Goal: Task Accomplishment & Management: Use online tool/utility

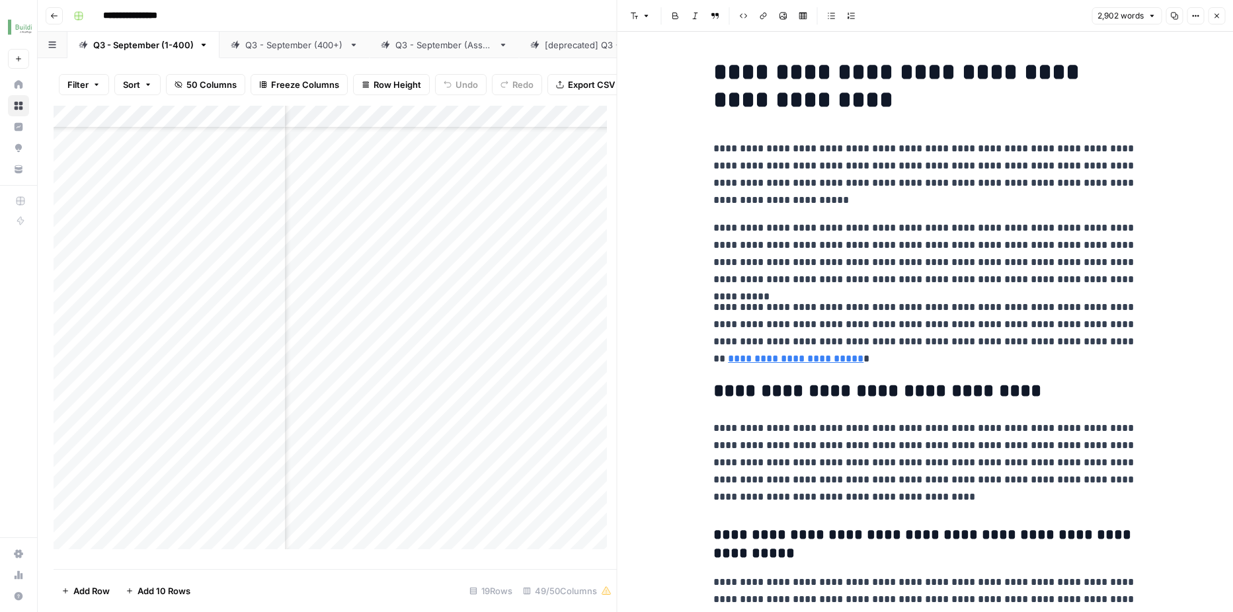
click at [1215, 13] on icon "button" at bounding box center [1216, 16] width 8 height 8
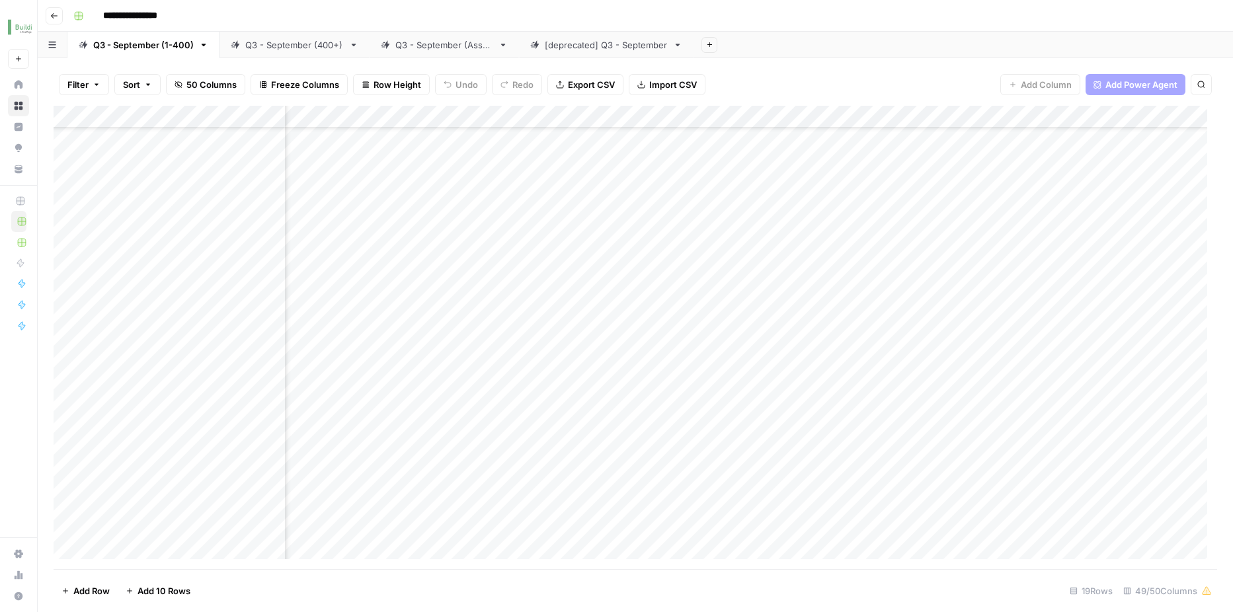
scroll to position [103, 2701]
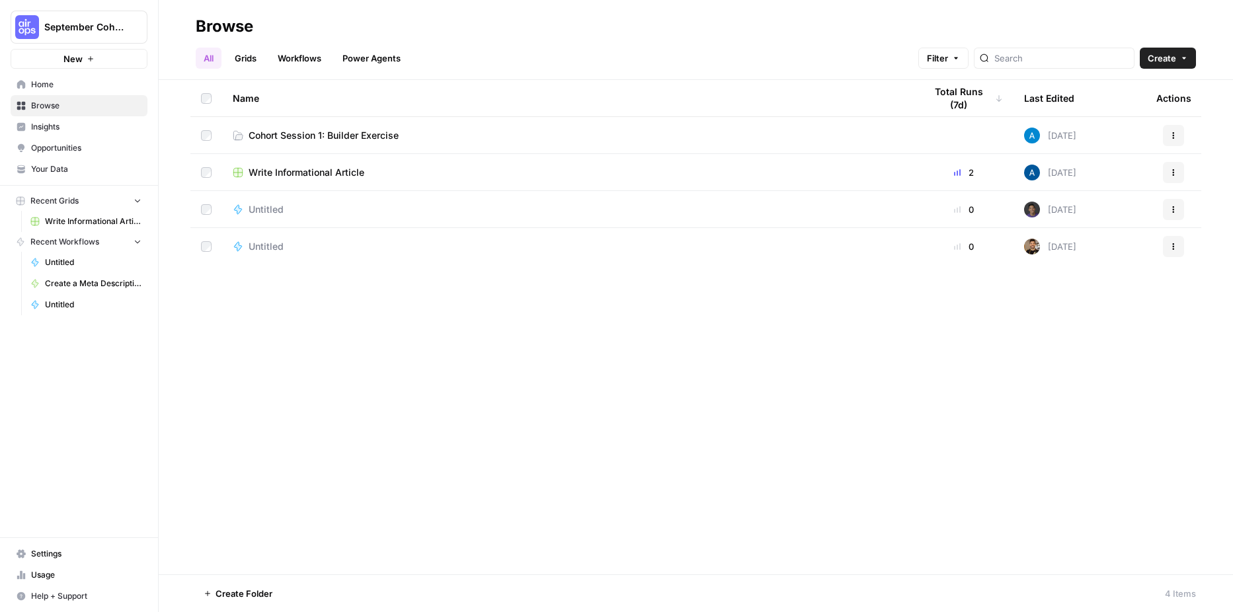
click at [332, 133] on span "Cohort Session 1: Builder Exercise" at bounding box center [323, 135] width 150 height 13
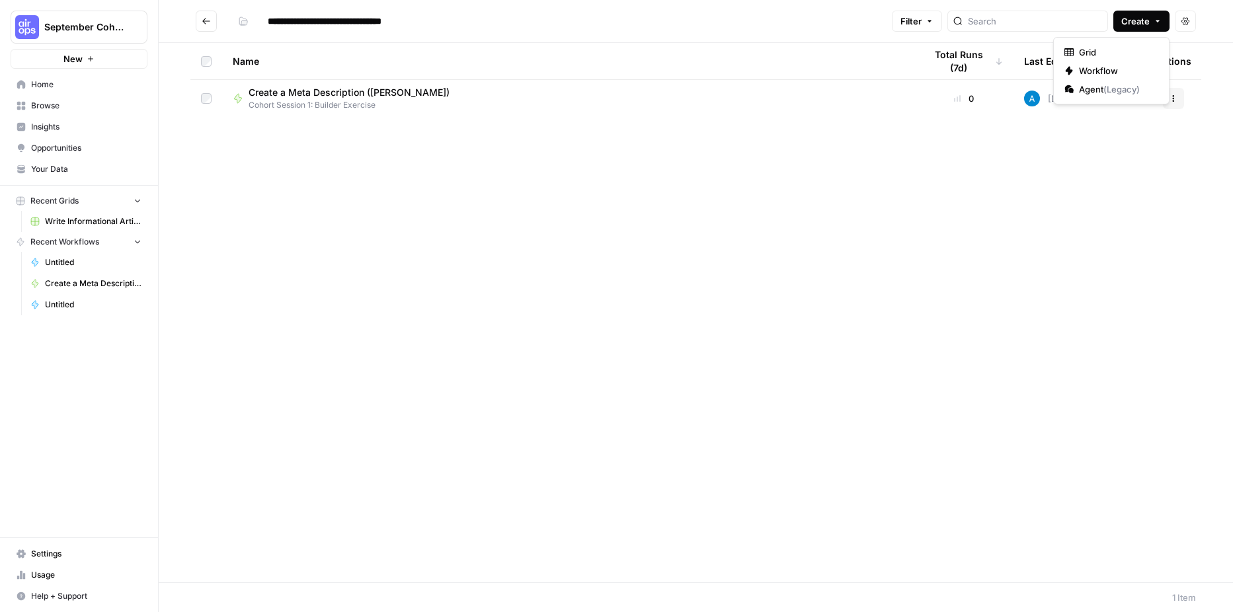
click at [1145, 22] on span "Create" at bounding box center [1135, 21] width 28 height 13
click at [1122, 72] on span "Workflow" at bounding box center [1116, 70] width 74 height 13
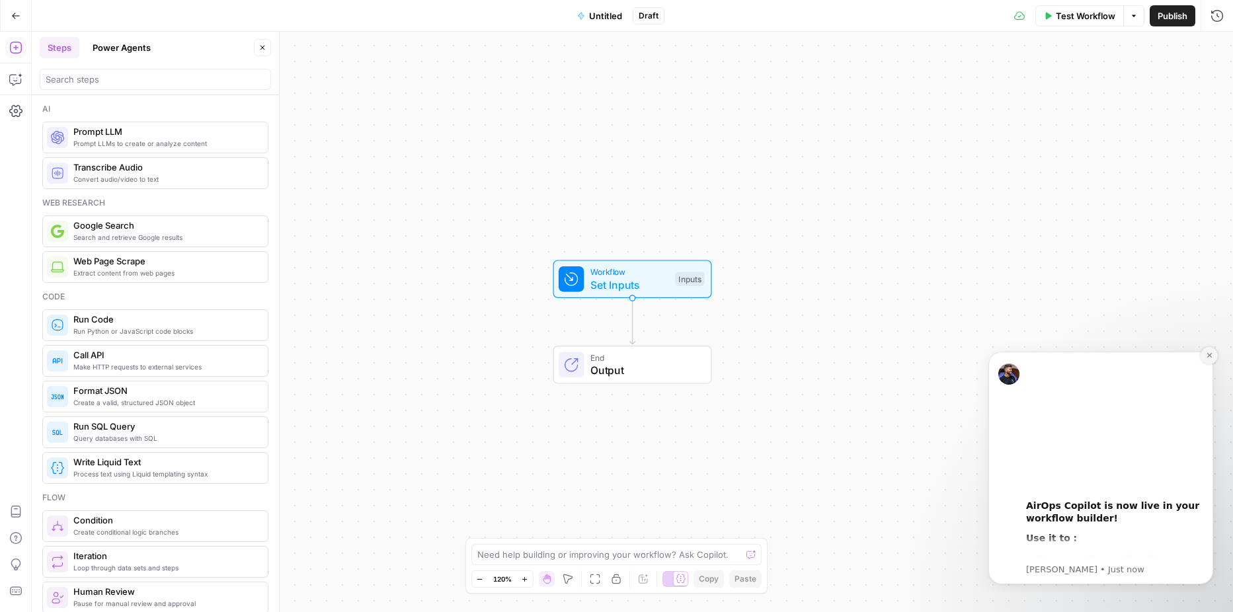
click at [1211, 355] on icon "Dismiss notification" at bounding box center [1208, 355] width 7 height 7
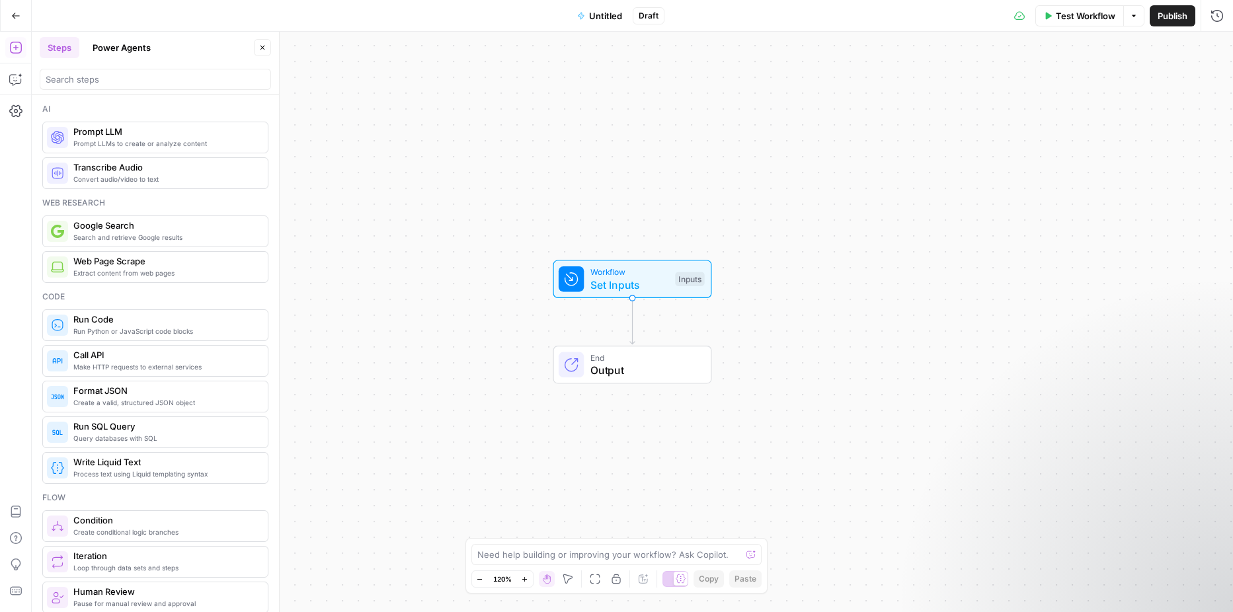
click at [597, 15] on span "Untitled" at bounding box center [605, 15] width 33 height 13
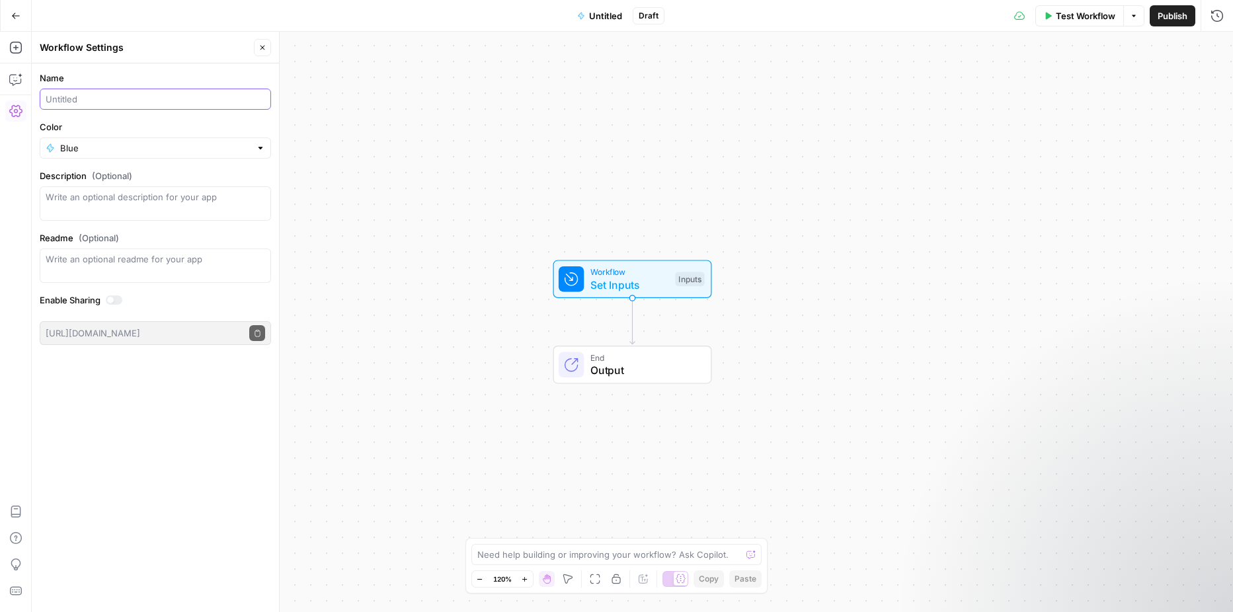
click at [201, 98] on input "Name" at bounding box center [155, 99] width 219 height 13
type input "Create a Meta Description ([PERSON_NAME])"
click at [260, 147] on div at bounding box center [260, 147] width 9 height 13
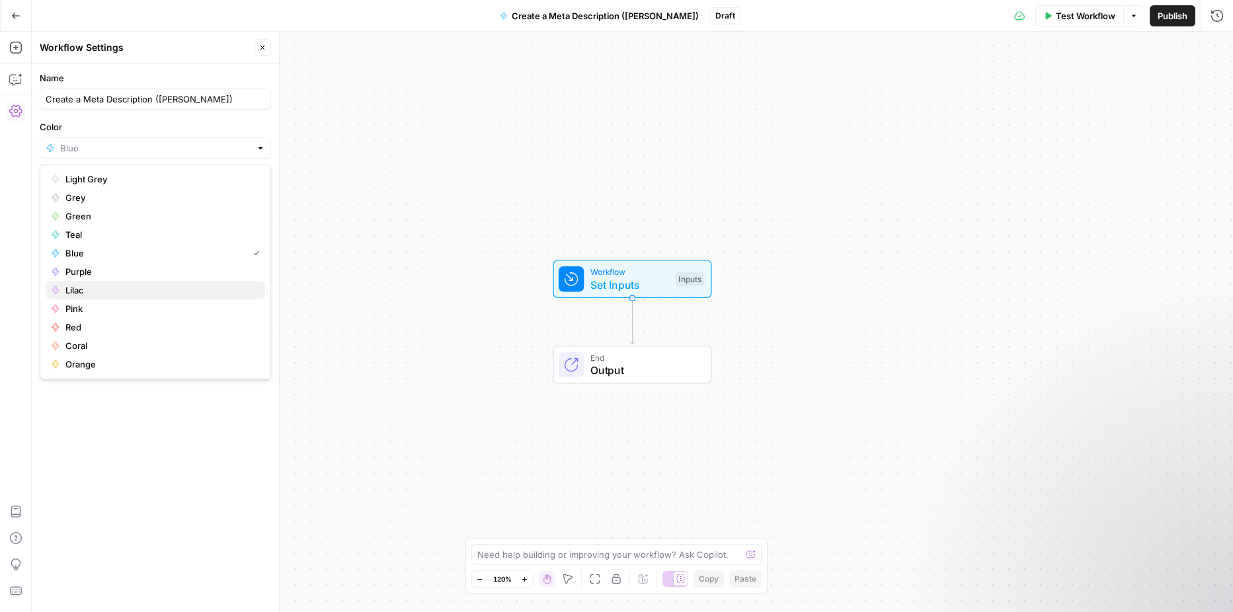
click at [169, 294] on span "Lilac" at bounding box center [159, 290] width 189 height 13
type input "Lilac"
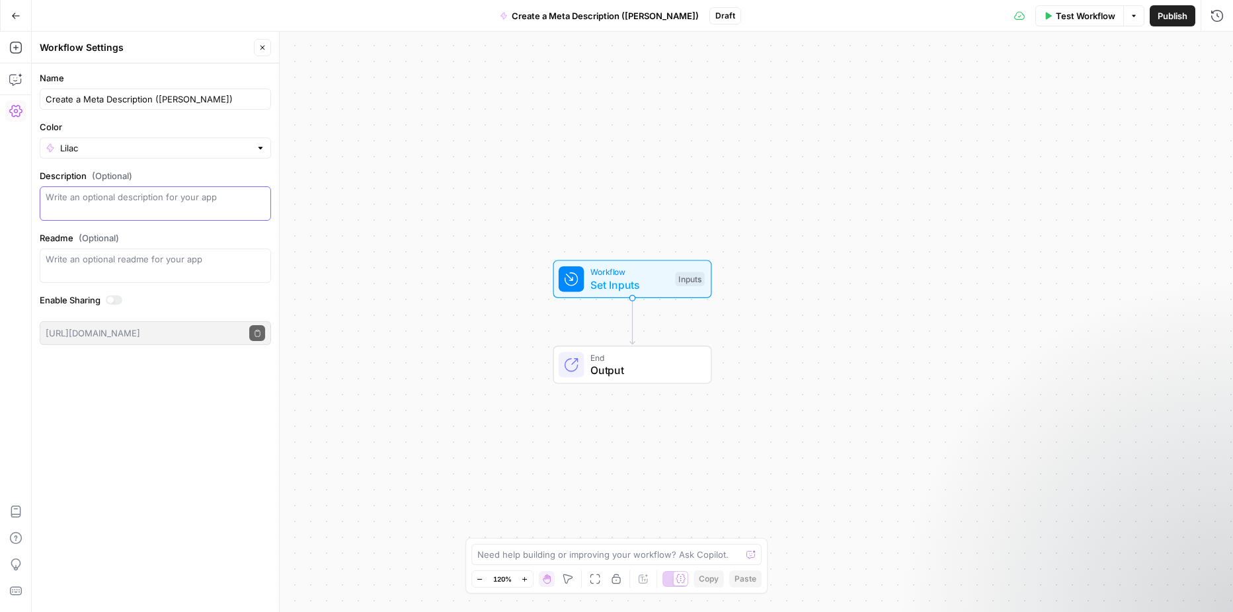
click at [154, 201] on textarea "Description (Optional)" at bounding box center [155, 203] width 219 height 26
click at [615, 276] on span "Workflow" at bounding box center [629, 272] width 79 height 13
click at [1079, 93] on span "Add Field" at bounding box center [1084, 89] width 38 height 13
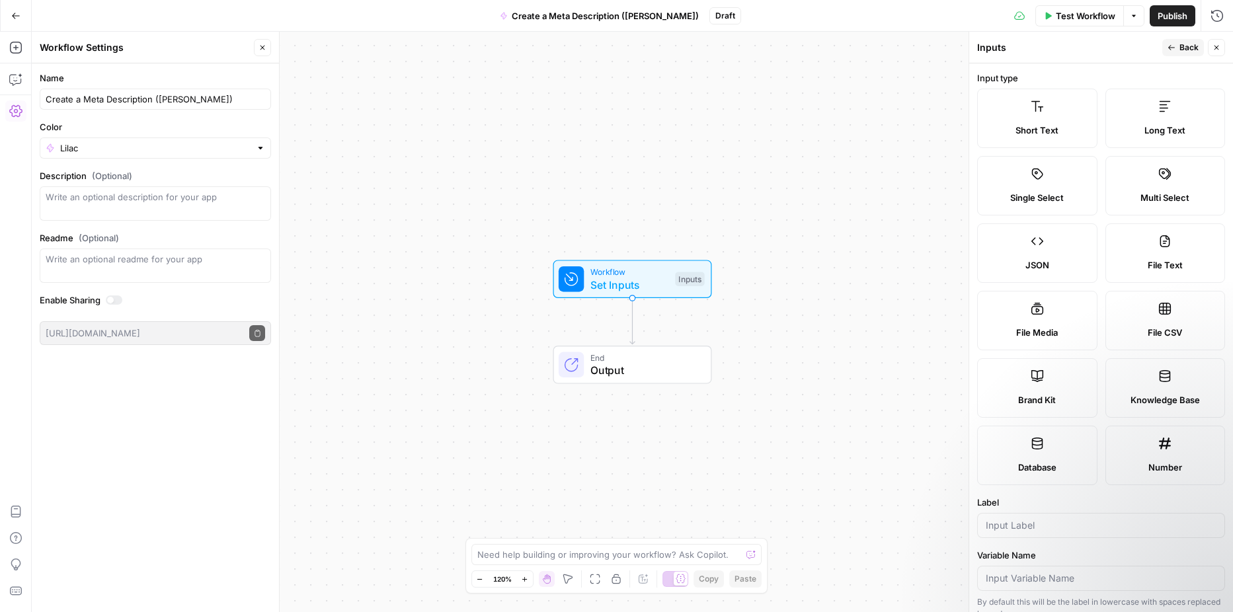
click at [1024, 112] on label "Short Text" at bounding box center [1037, 118] width 120 height 59
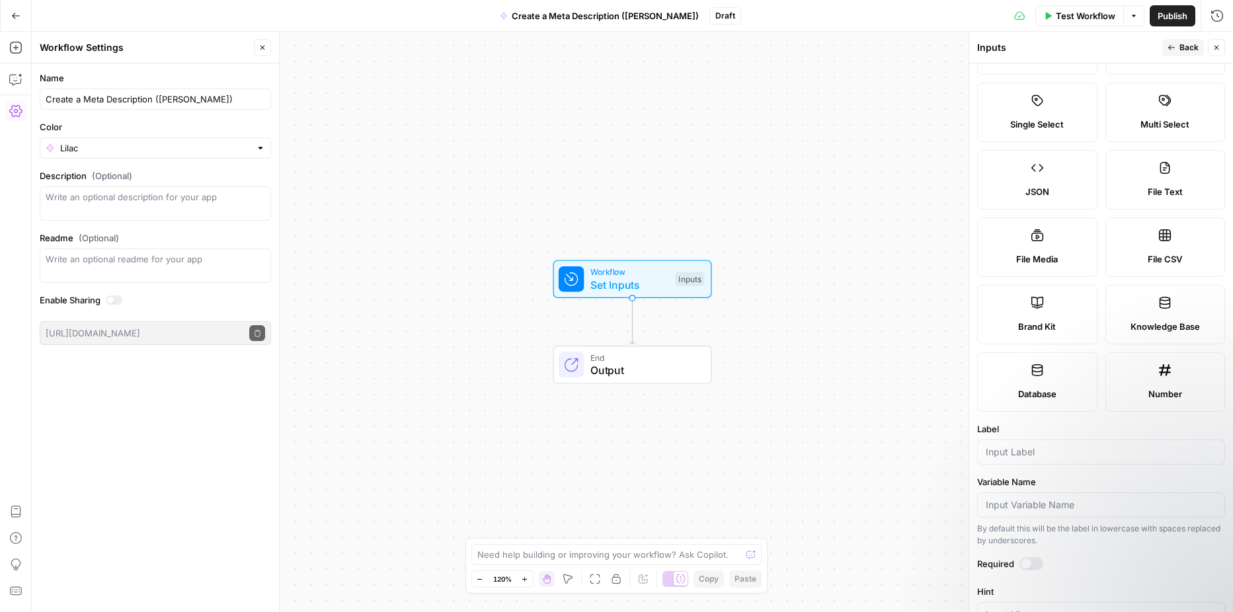
scroll to position [75, 0]
click at [1045, 454] on input "Label" at bounding box center [1100, 450] width 231 height 13
click at [1028, 456] on input "Label" at bounding box center [1100, 450] width 231 height 13
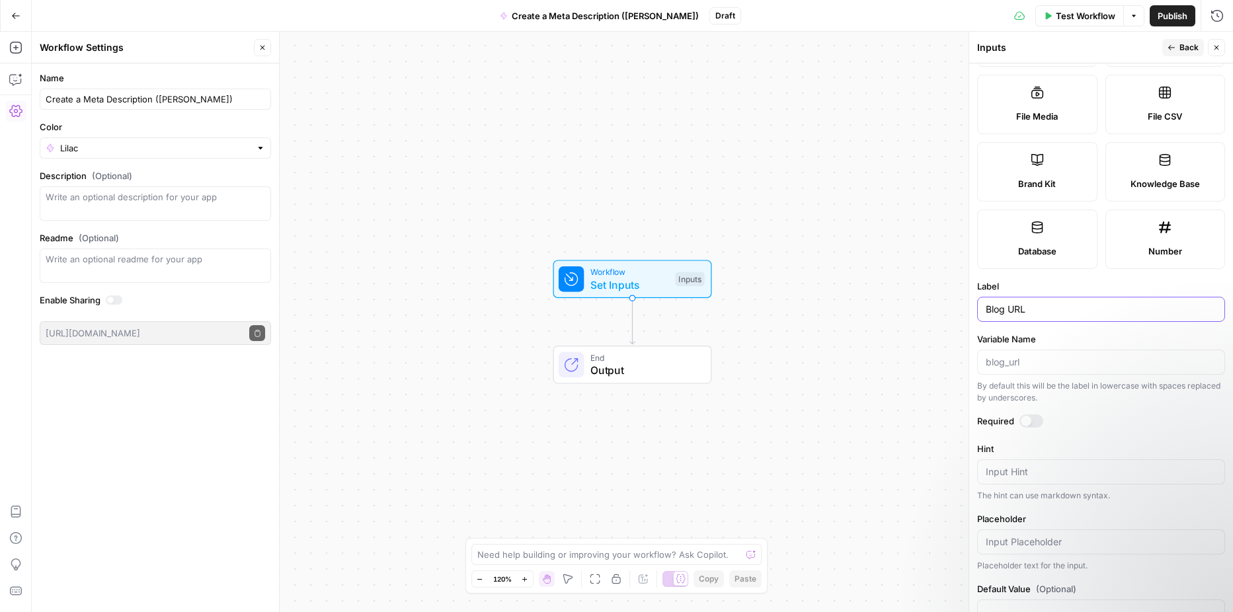
scroll to position [255, 0]
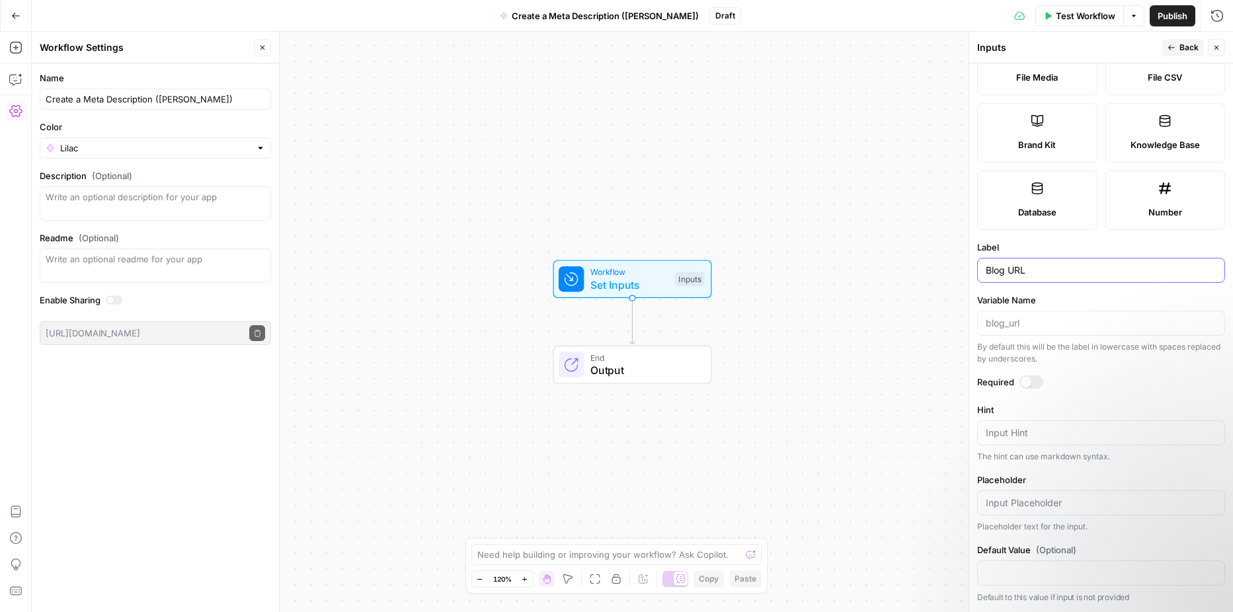
type input "Blog URL"
click at [1028, 383] on div at bounding box center [1025, 382] width 11 height 11
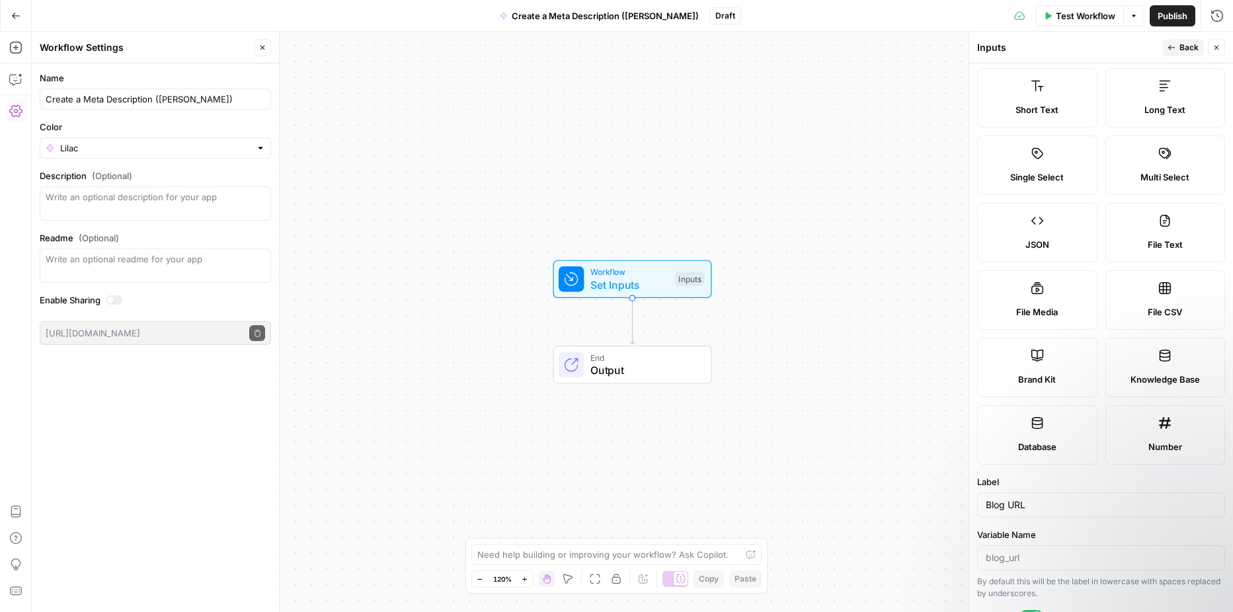
scroll to position [0, 0]
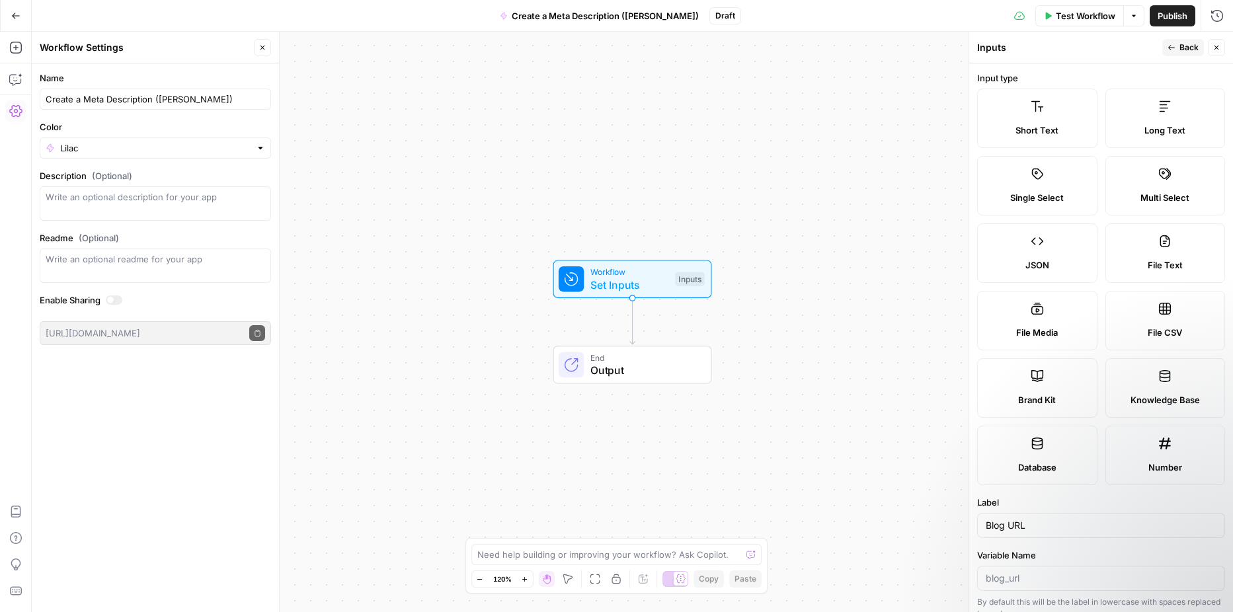
click at [1172, 52] on button "Back" at bounding box center [1183, 47] width 42 height 17
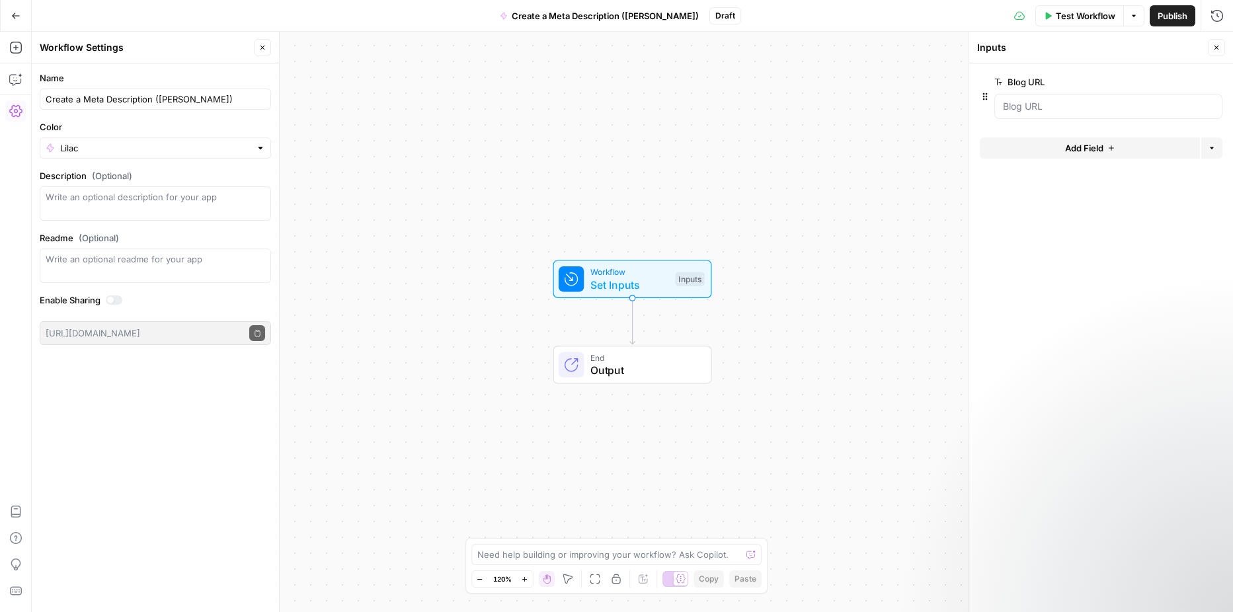
click at [1217, 48] on icon "button" at bounding box center [1216, 48] width 8 height 8
click at [1059, 19] on span "Test Workflow" at bounding box center [1084, 15] width 59 height 13
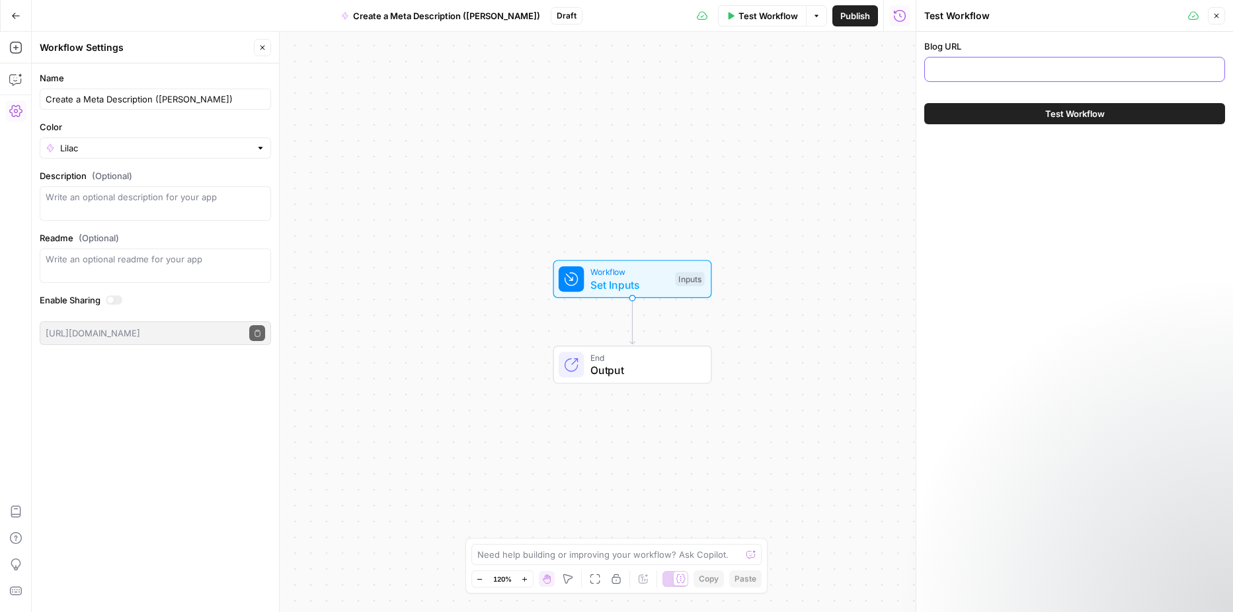
click at [1053, 71] on input "Blog URL" at bounding box center [1074, 69] width 284 height 13
paste input "[URL][DOMAIN_NAME]"
type input "[URL][DOMAIN_NAME]"
click at [1212, 14] on icon "button" at bounding box center [1216, 16] width 8 height 8
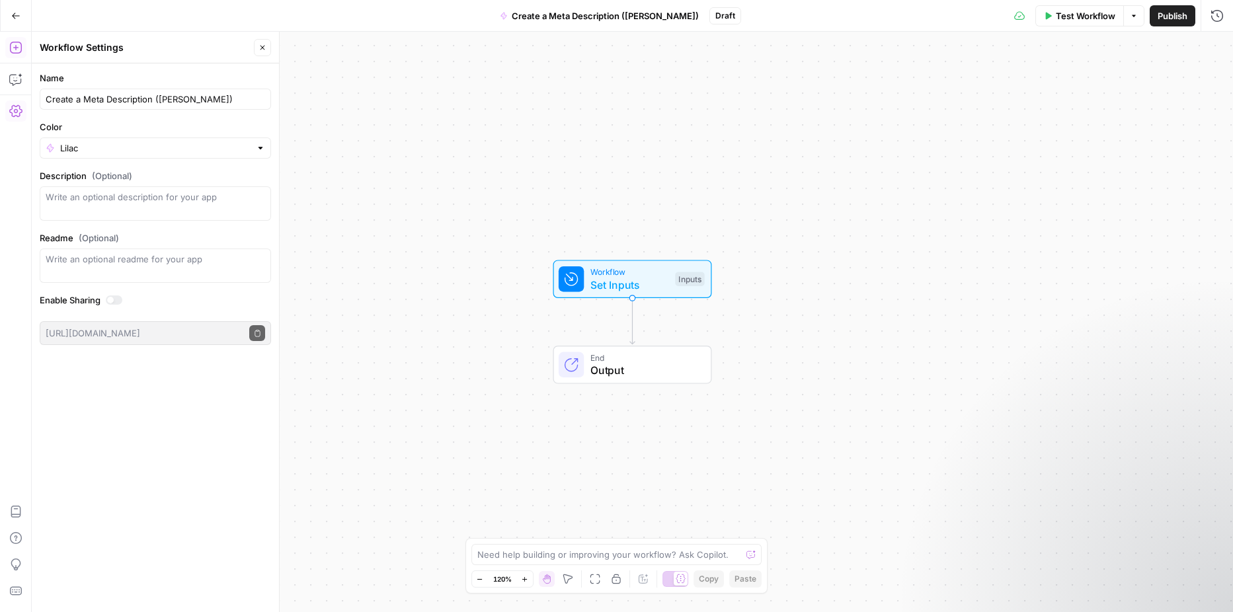
click at [13, 55] on button "Add Steps" at bounding box center [15, 47] width 21 height 21
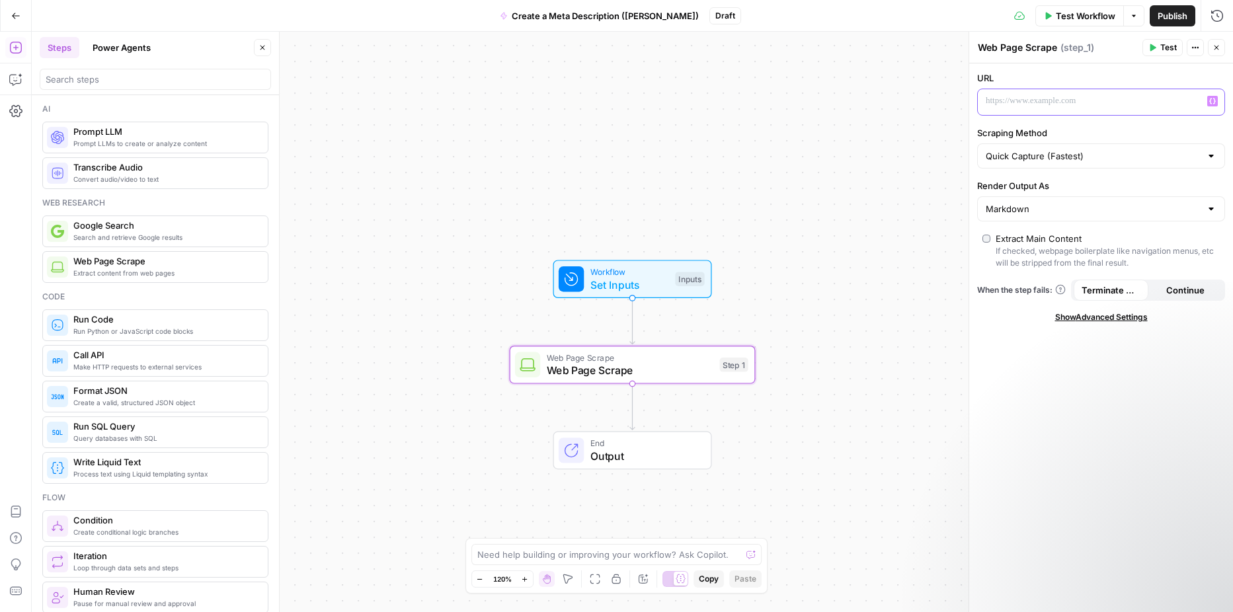
click at [994, 106] on p at bounding box center [1089, 101] width 209 height 13
drag, startPoint x: 994, startPoint y: 106, endPoint x: 1213, endPoint y: 102, distance: 219.4
click at [1213, 102] on icon "button" at bounding box center [1212, 101] width 7 height 7
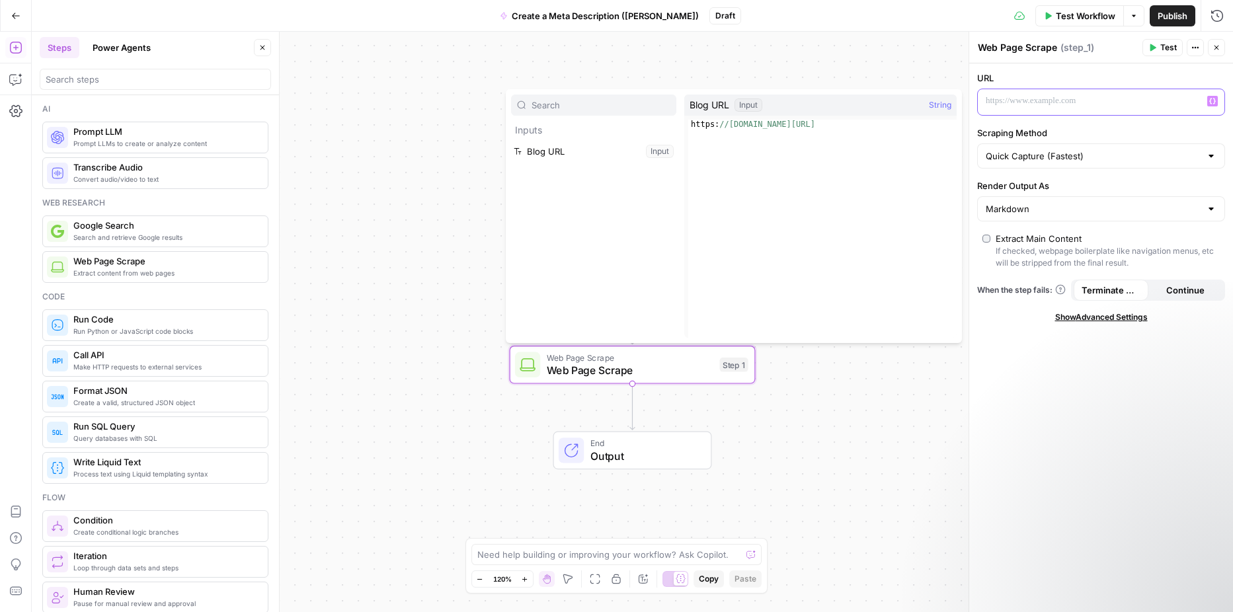
click at [1008, 98] on p at bounding box center [1089, 101] width 209 height 13
click at [595, 157] on button "Select variable Blog URL" at bounding box center [593, 151] width 165 height 21
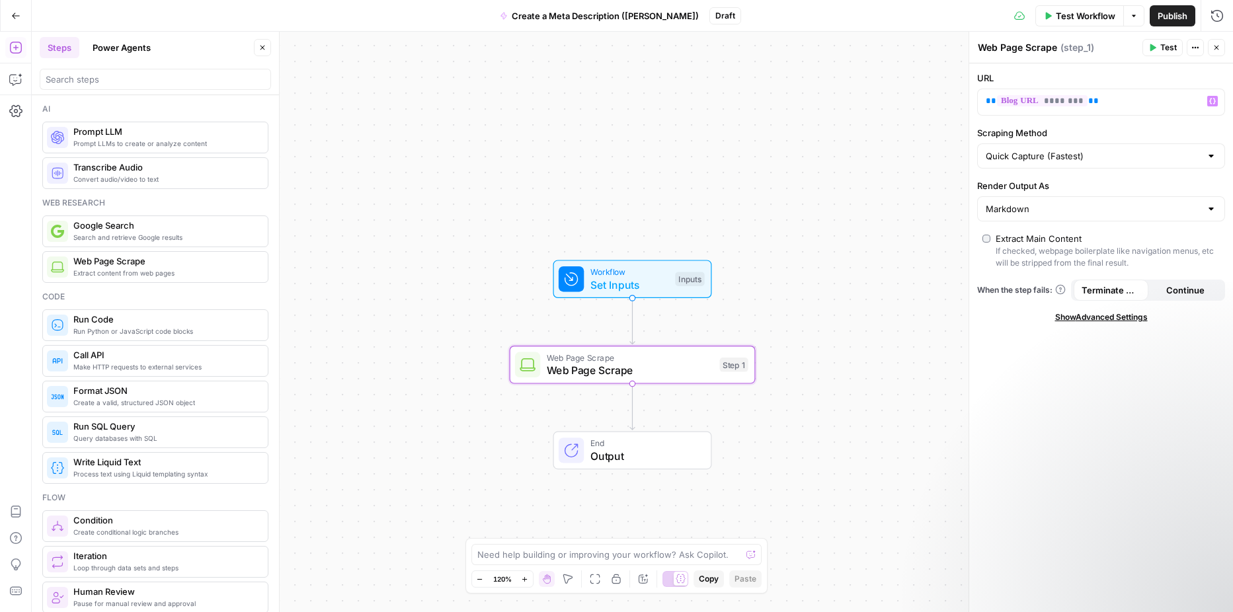
click at [1159, 45] on button "Test" at bounding box center [1162, 47] width 40 height 17
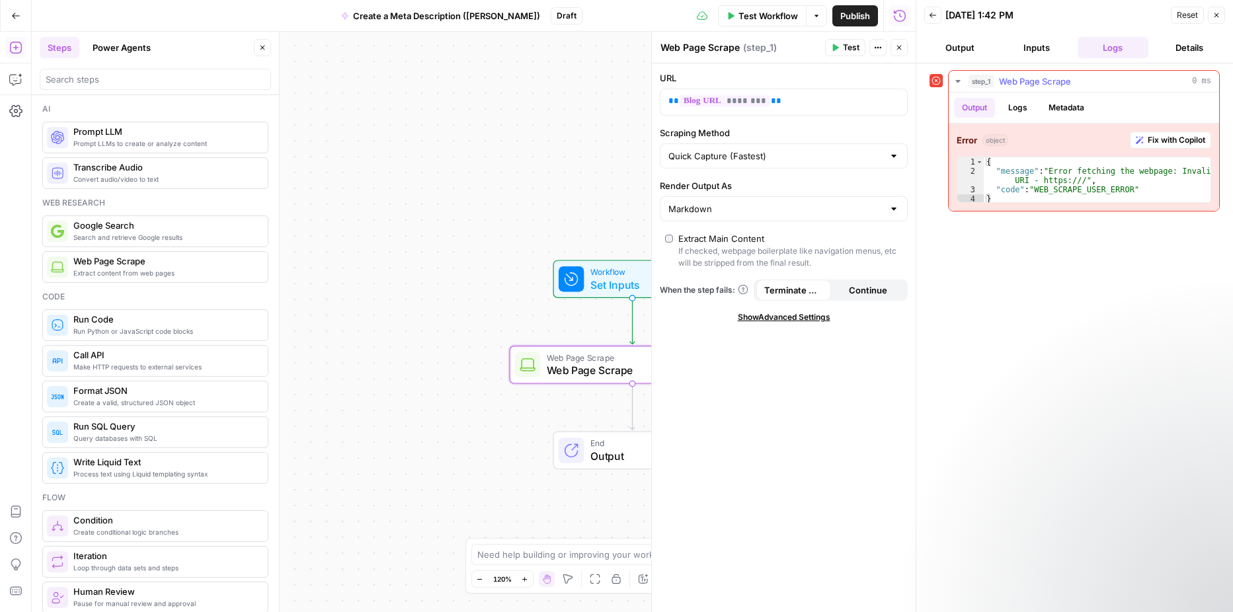
click at [1148, 139] on span "Fix with Copilot" at bounding box center [1175, 140] width 57 height 12
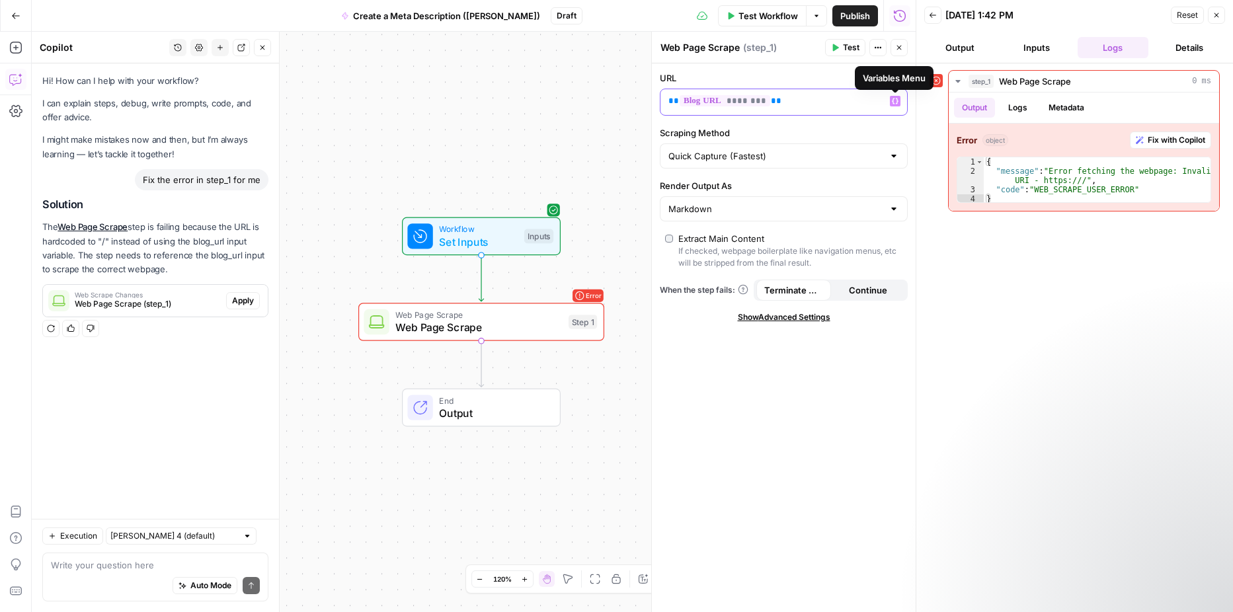
click at [893, 101] on icon "button" at bounding box center [895, 101] width 7 height 6
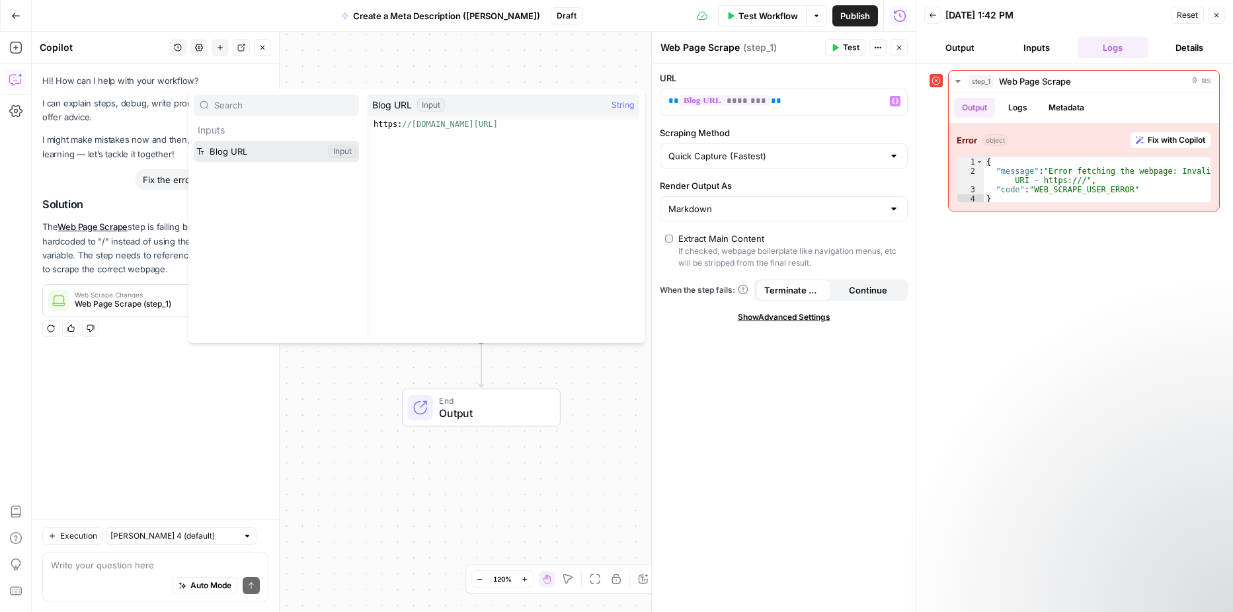
click at [287, 154] on button "Select variable Blog URL" at bounding box center [276, 151] width 165 height 21
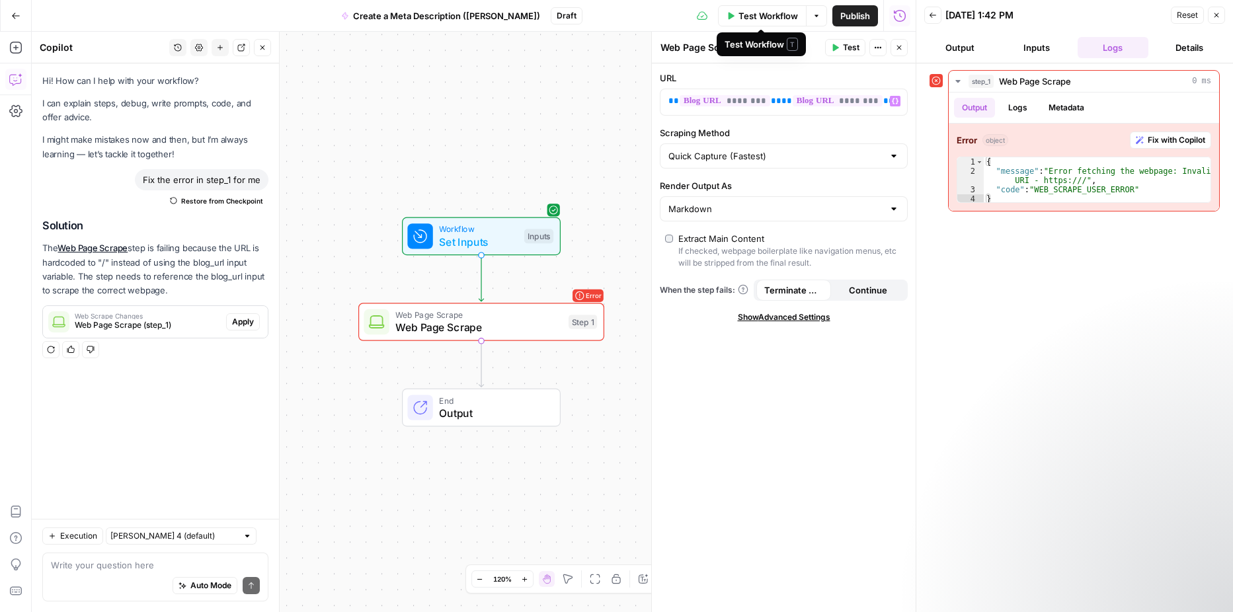
click at [781, 19] on span "Test Workflow" at bounding box center [767, 15] width 59 height 13
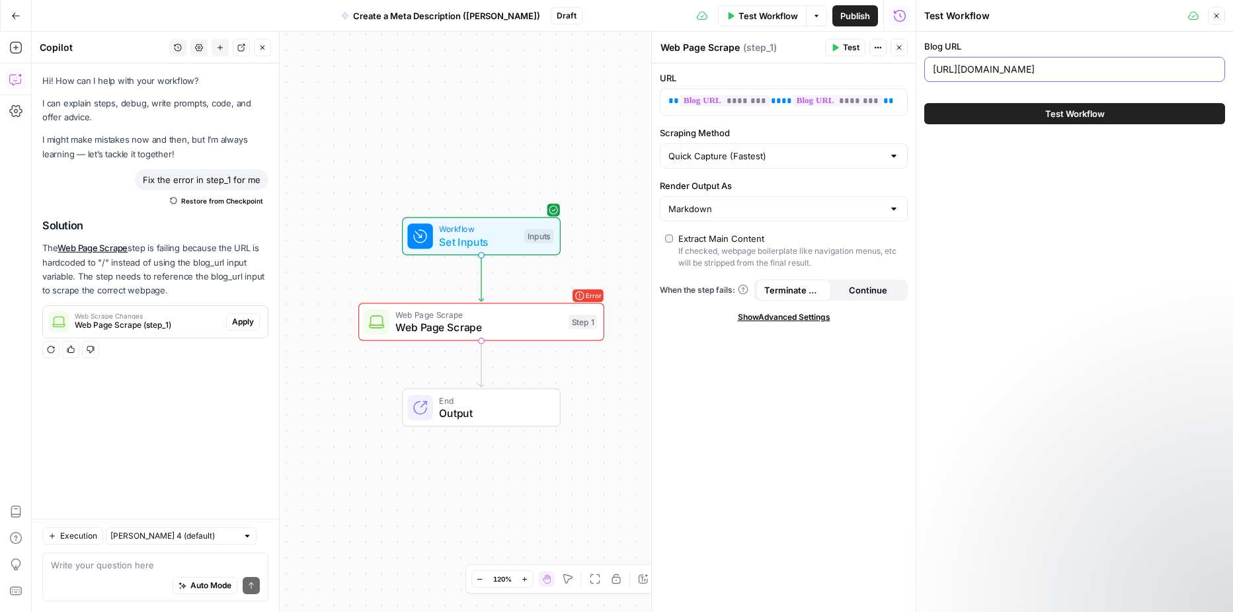
click at [957, 69] on input "[URL][DOMAIN_NAME]" at bounding box center [1074, 69] width 284 height 13
paste input "cpas-advice-scaling-property-management-busines"
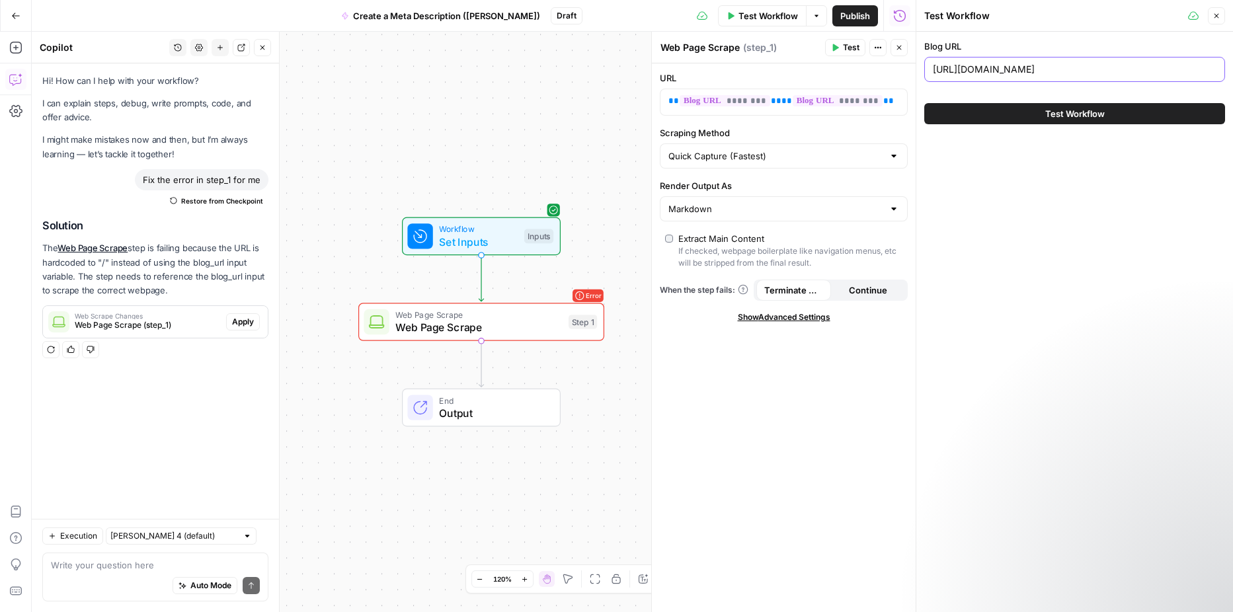
type input "[URL][DOMAIN_NAME]"
click at [1214, 17] on icon "button" at bounding box center [1216, 16] width 8 height 8
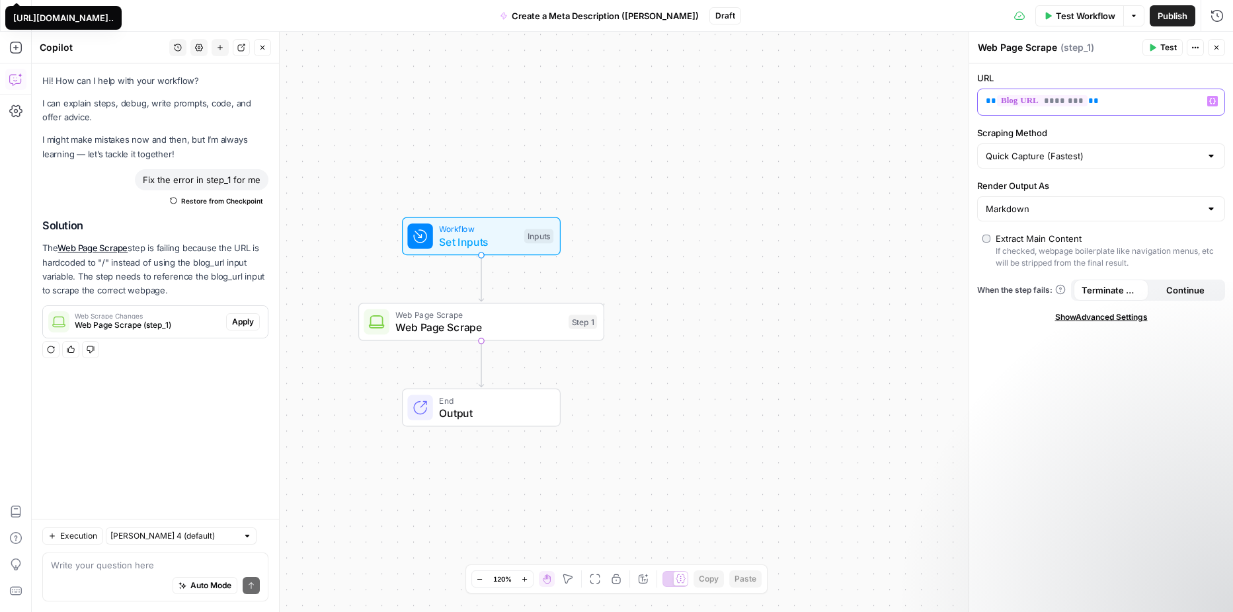
click at [1110, 101] on p "** ******** **" at bounding box center [1089, 101] width 209 height 13
click at [1211, 102] on icon "button" at bounding box center [1212, 101] width 7 height 7
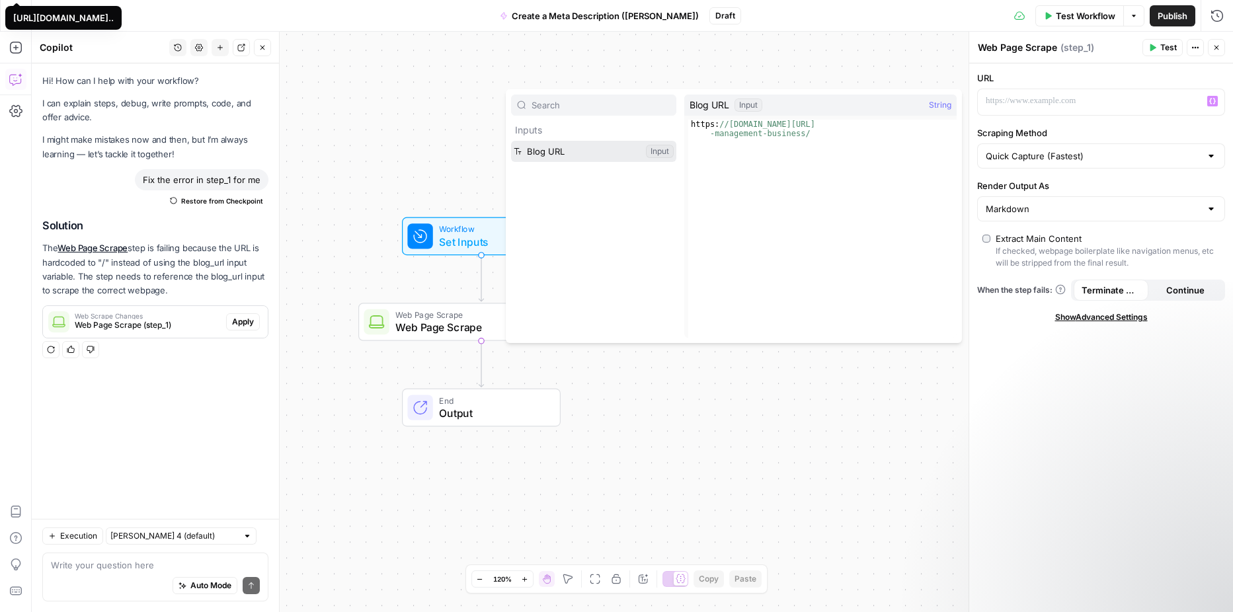
click at [599, 151] on button "Select variable Blog URL" at bounding box center [593, 151] width 165 height 21
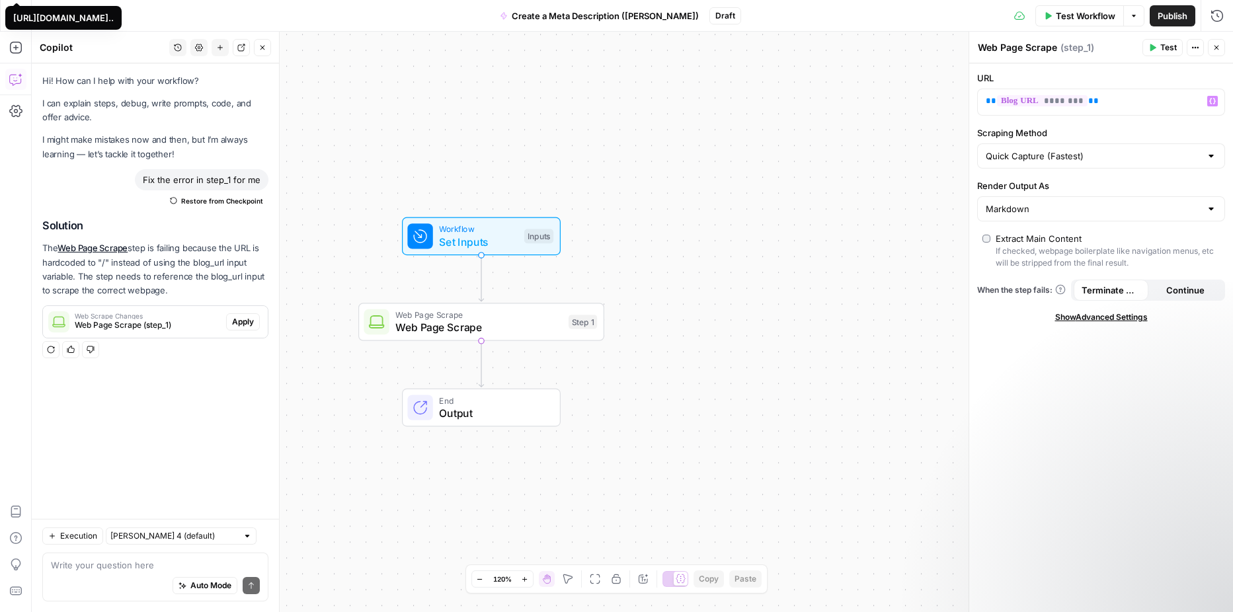
click at [1168, 54] on button "Test" at bounding box center [1162, 47] width 40 height 17
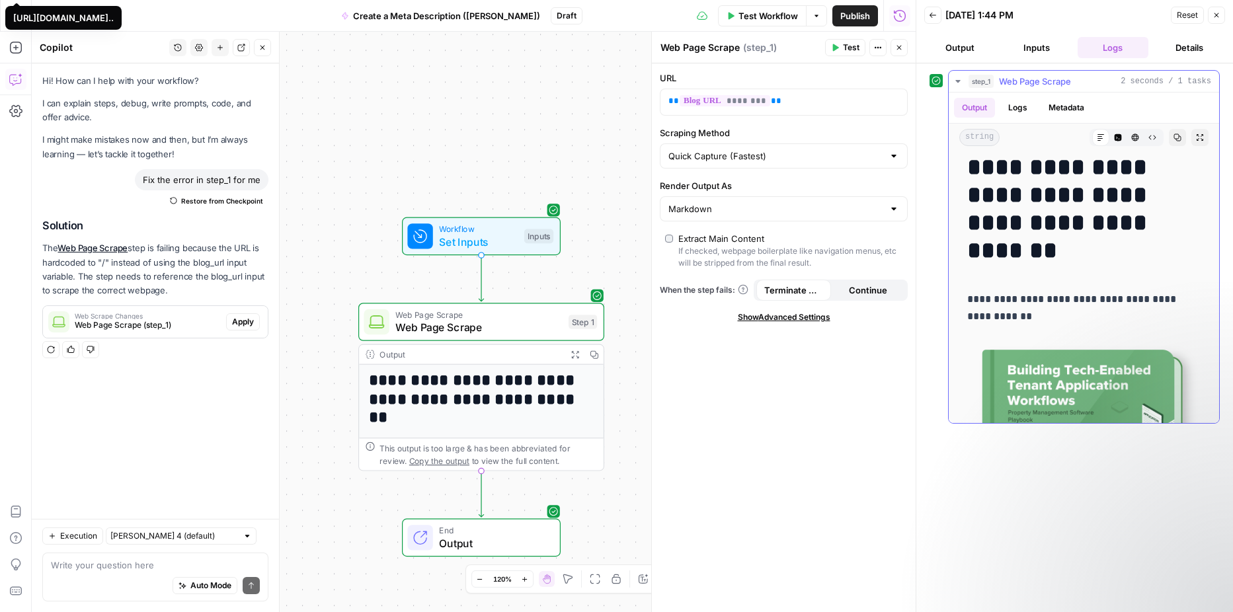
scroll to position [20, 0]
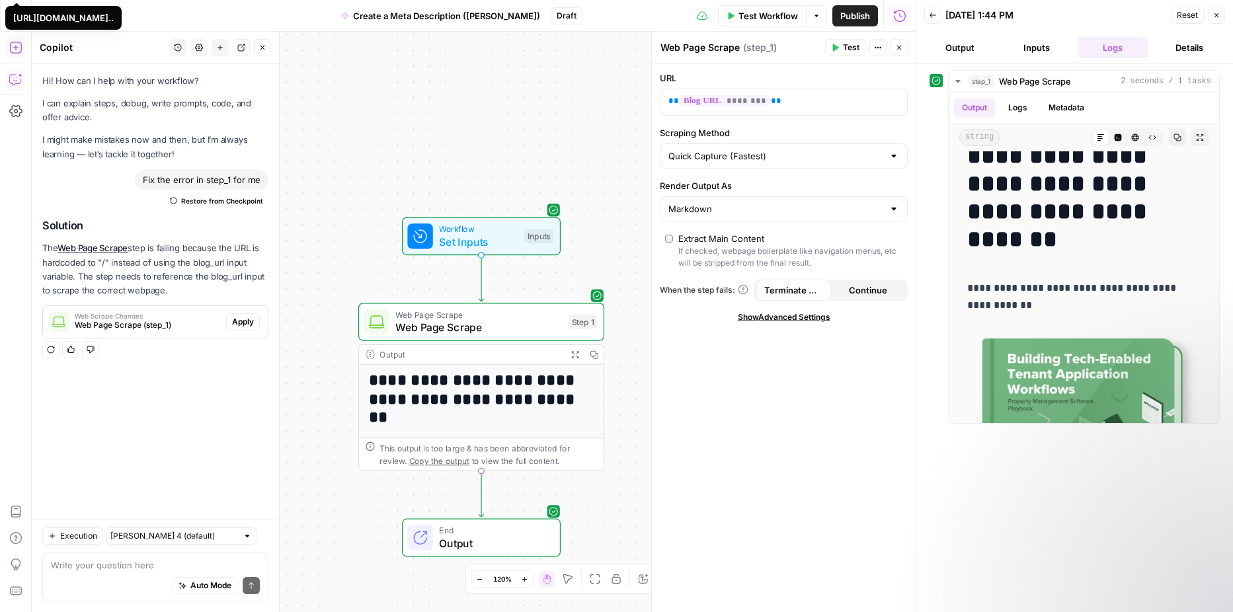
click at [15, 49] on icon "button" at bounding box center [15, 47] width 13 height 13
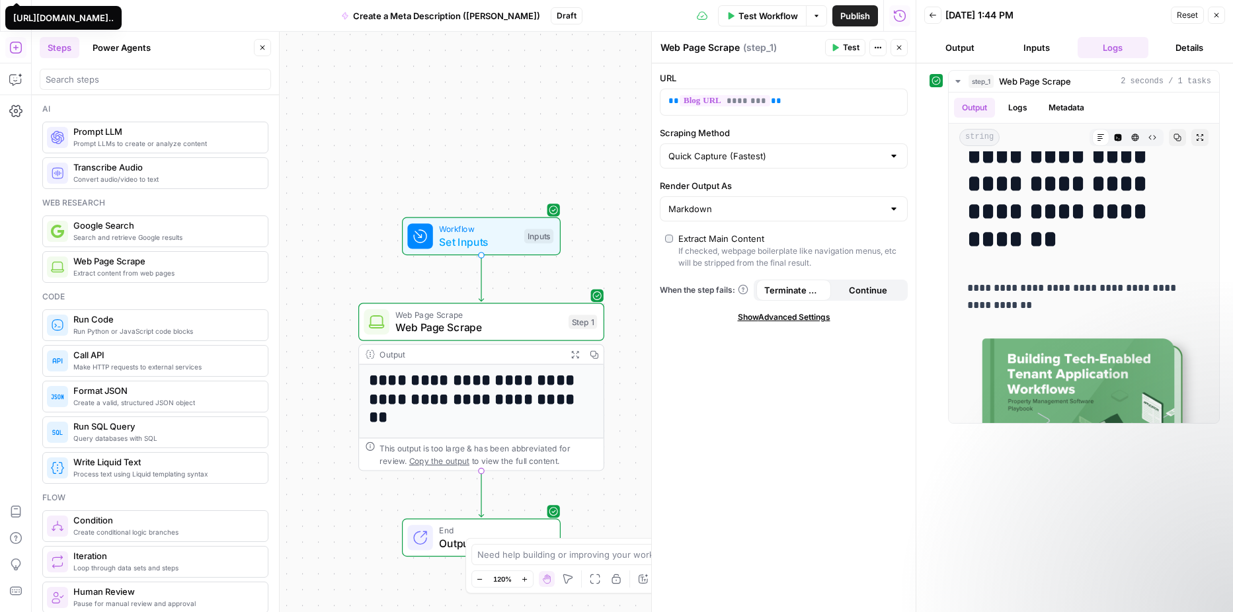
click at [900, 51] on icon "button" at bounding box center [899, 48] width 8 height 8
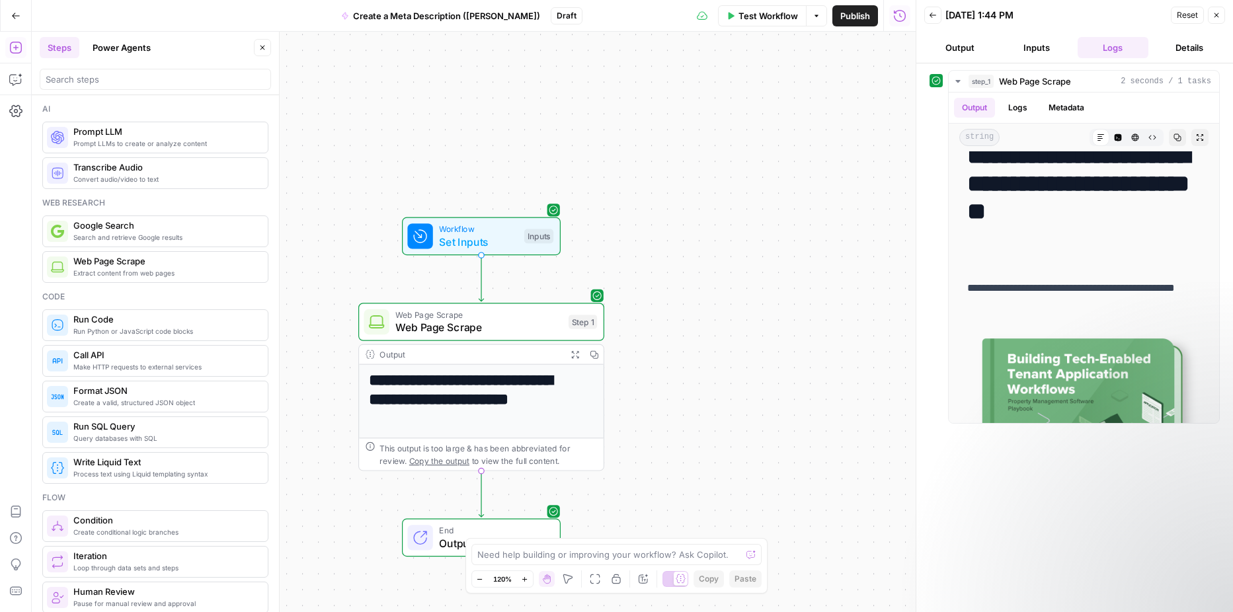
scroll to position [0, 0]
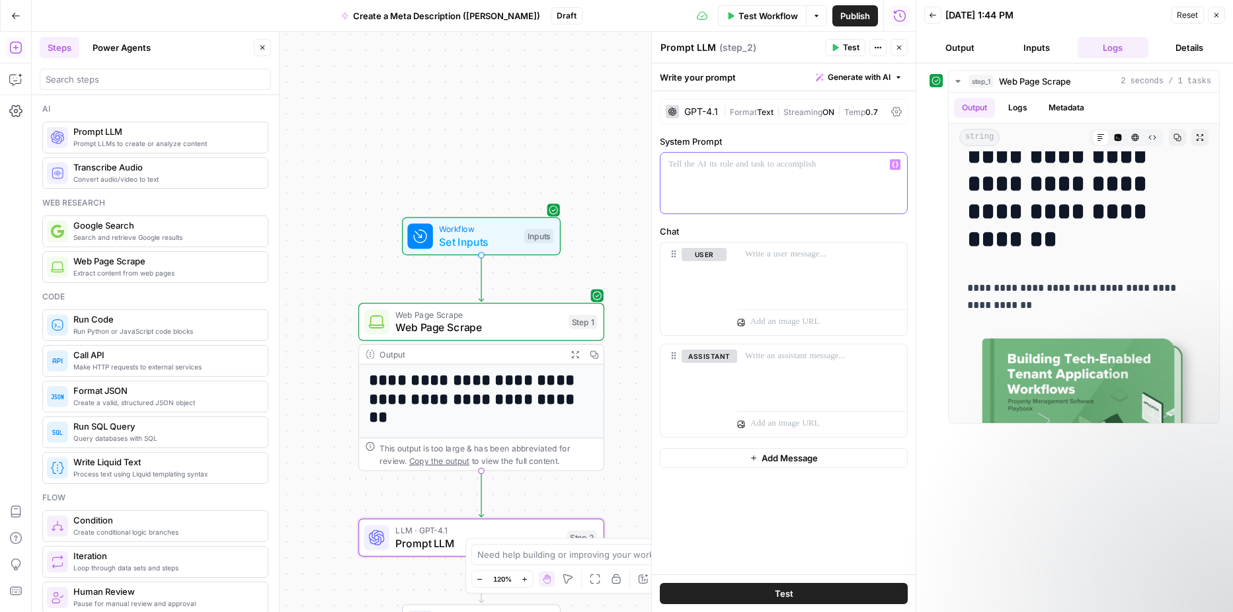
click at [683, 187] on div at bounding box center [783, 183] width 247 height 61
click at [726, 79] on div "Write your prompt Generate with AI" at bounding box center [784, 76] width 264 height 27
click at [751, 169] on p at bounding box center [783, 164] width 231 height 13
click at [690, 111] on div "GPT-4.1" at bounding box center [701, 111] width 34 height 9
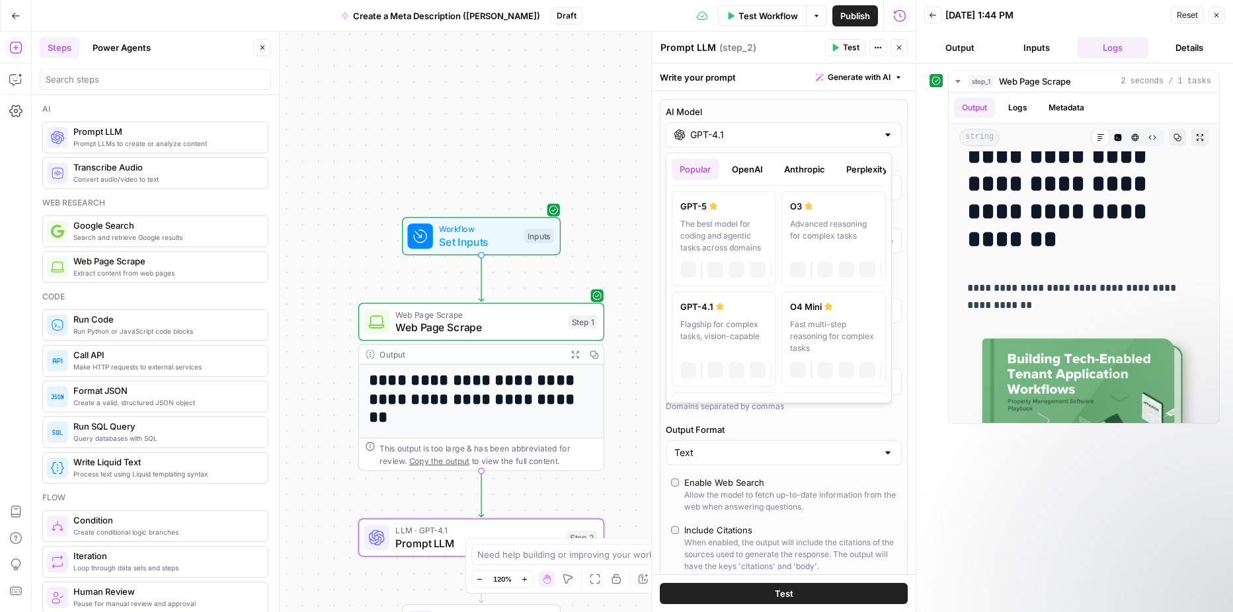
click at [882, 137] on div at bounding box center [887, 134] width 11 height 13
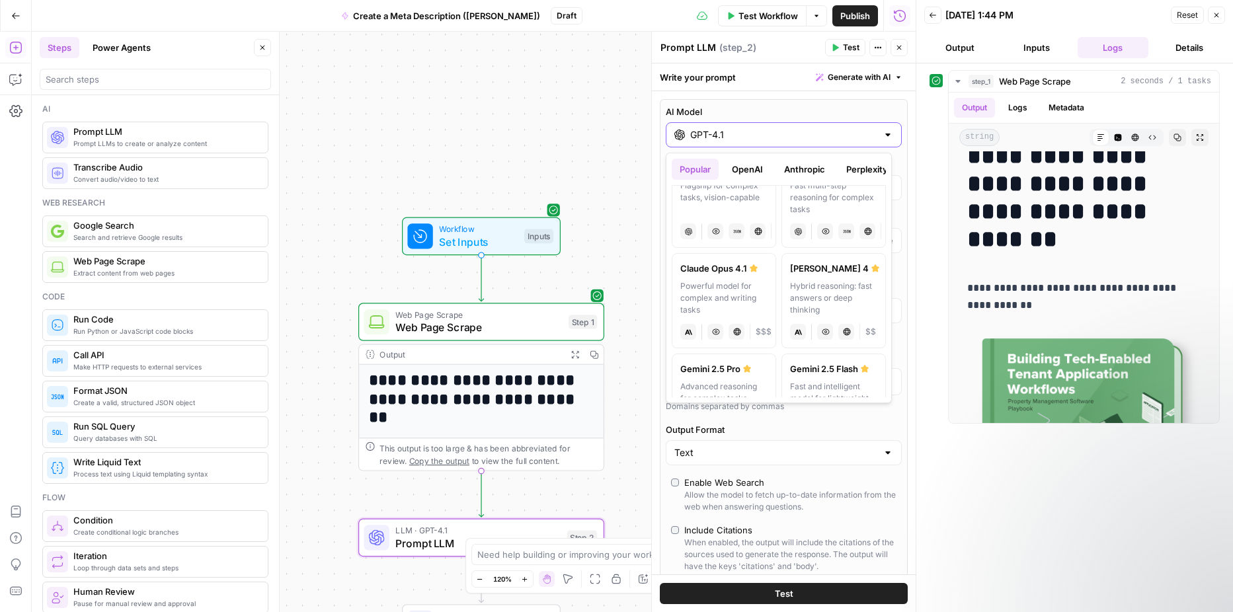
scroll to position [139, 0]
click at [829, 270] on div "[PERSON_NAME] 4" at bounding box center [833, 267] width 87 height 13
type input "[PERSON_NAME] 4"
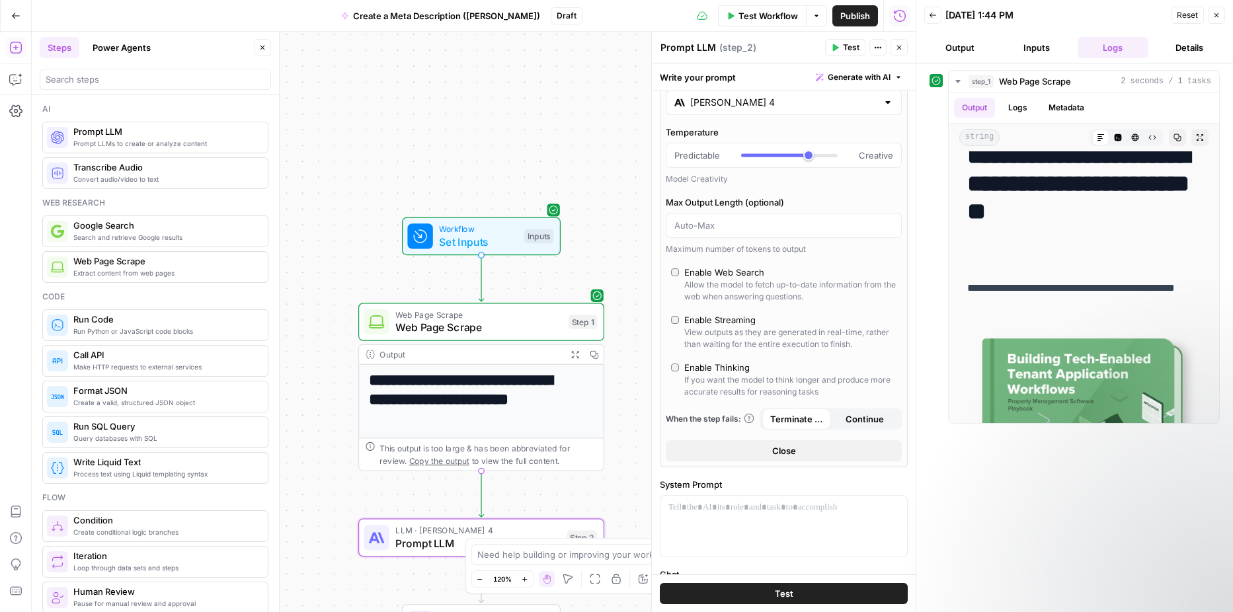
scroll to position [34, 0]
click at [788, 446] on span "Close" at bounding box center [784, 448] width 24 height 13
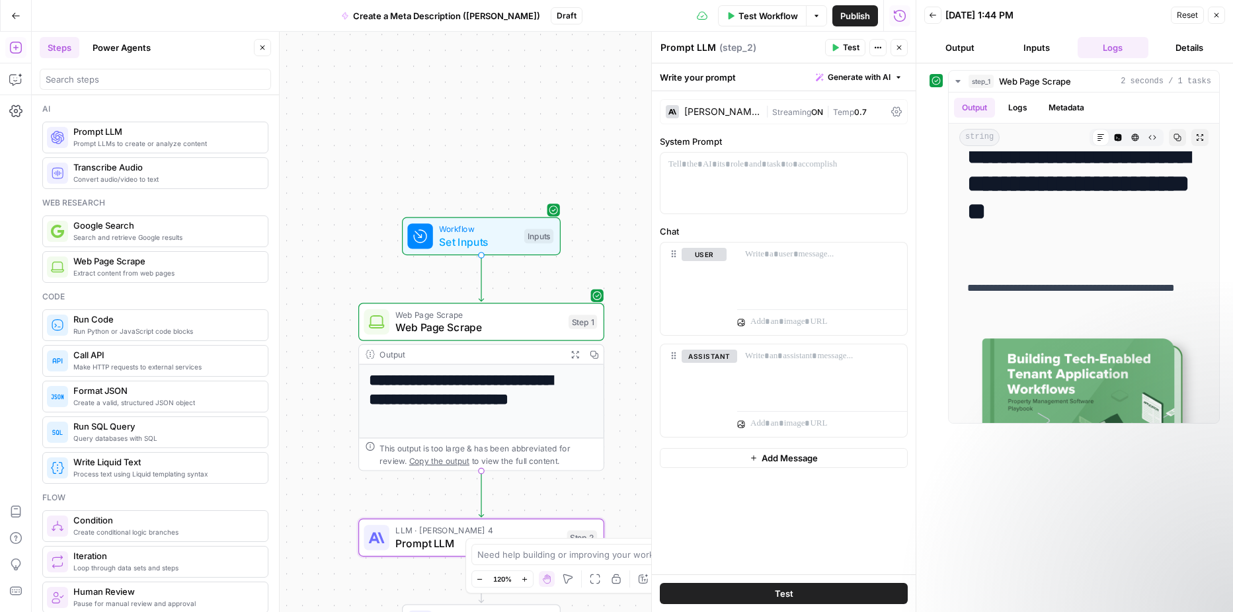
click at [743, 214] on div at bounding box center [784, 183] width 248 height 62
click at [731, 192] on div at bounding box center [783, 183] width 247 height 61
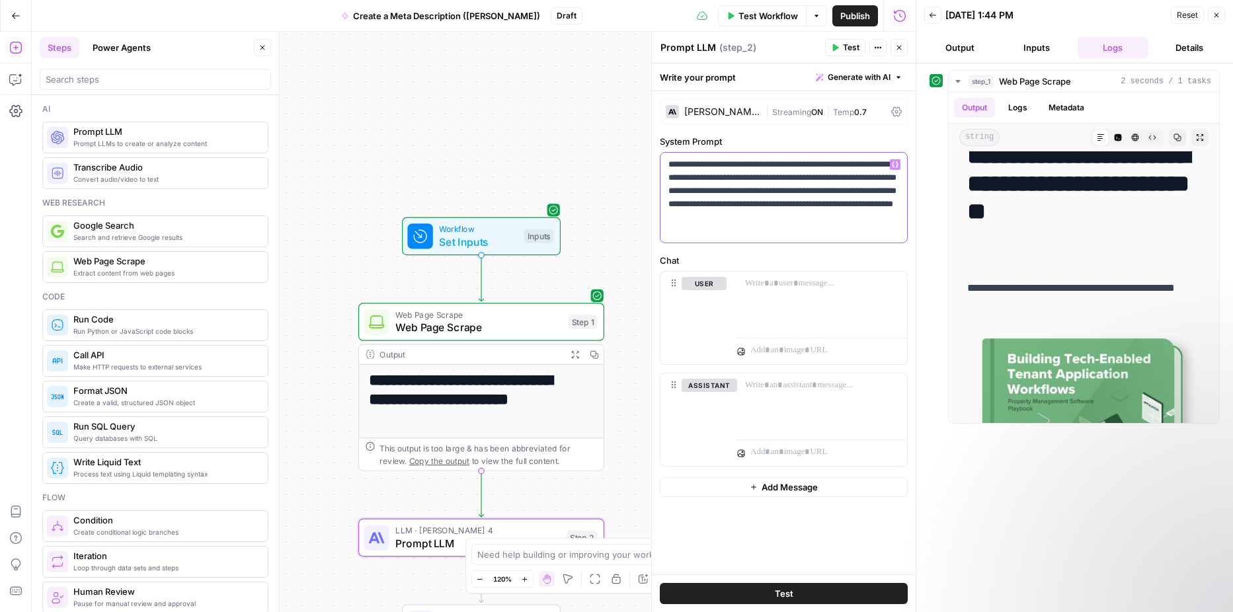
click at [736, 219] on p "**********" at bounding box center [783, 197] width 231 height 79
click at [753, 282] on p at bounding box center [822, 283] width 154 height 13
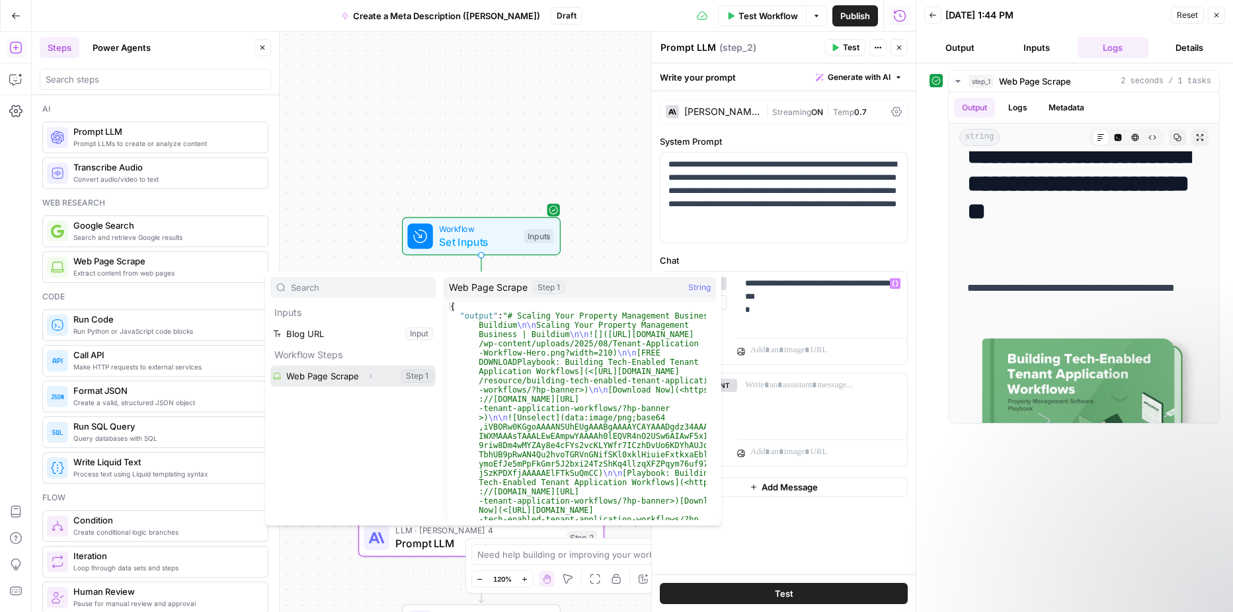
click at [366, 377] on icon "button" at bounding box center [370, 376] width 8 height 8
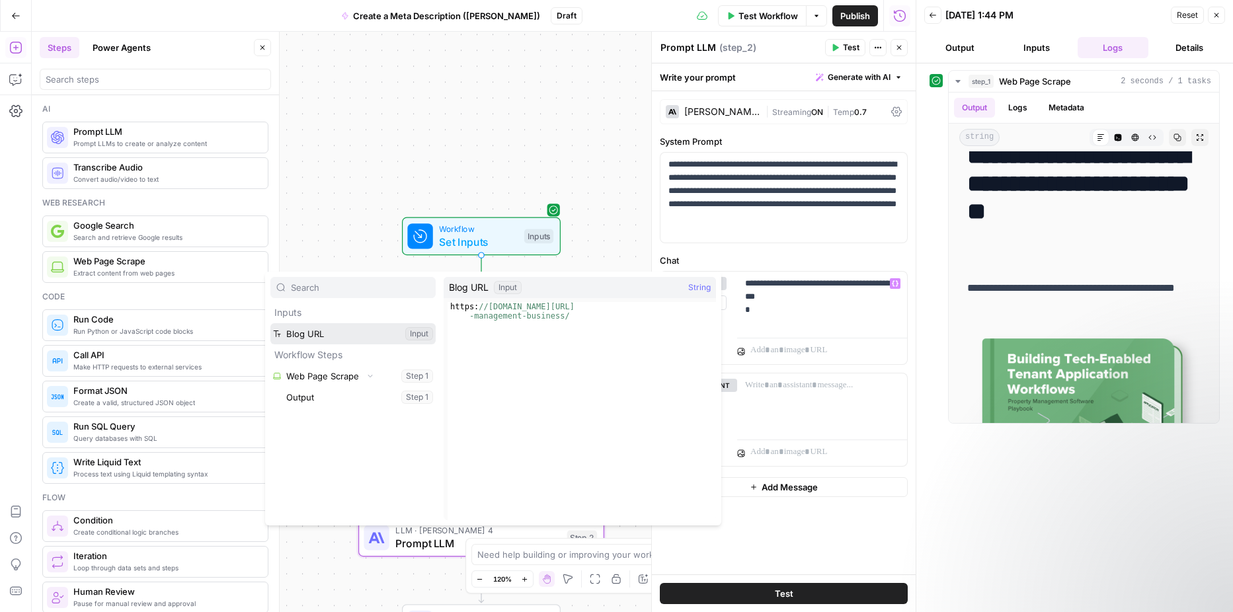
click at [336, 332] on button "Select variable Blog URL" at bounding box center [352, 333] width 165 height 21
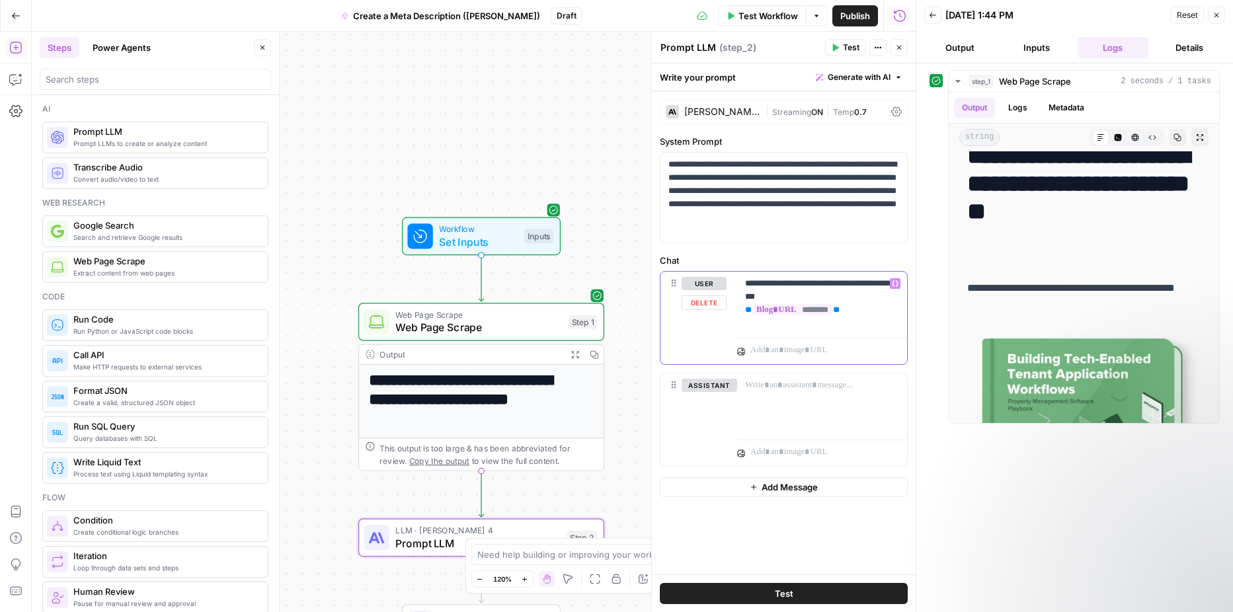
click at [829, 309] on span "********" at bounding box center [792, 309] width 80 height 11
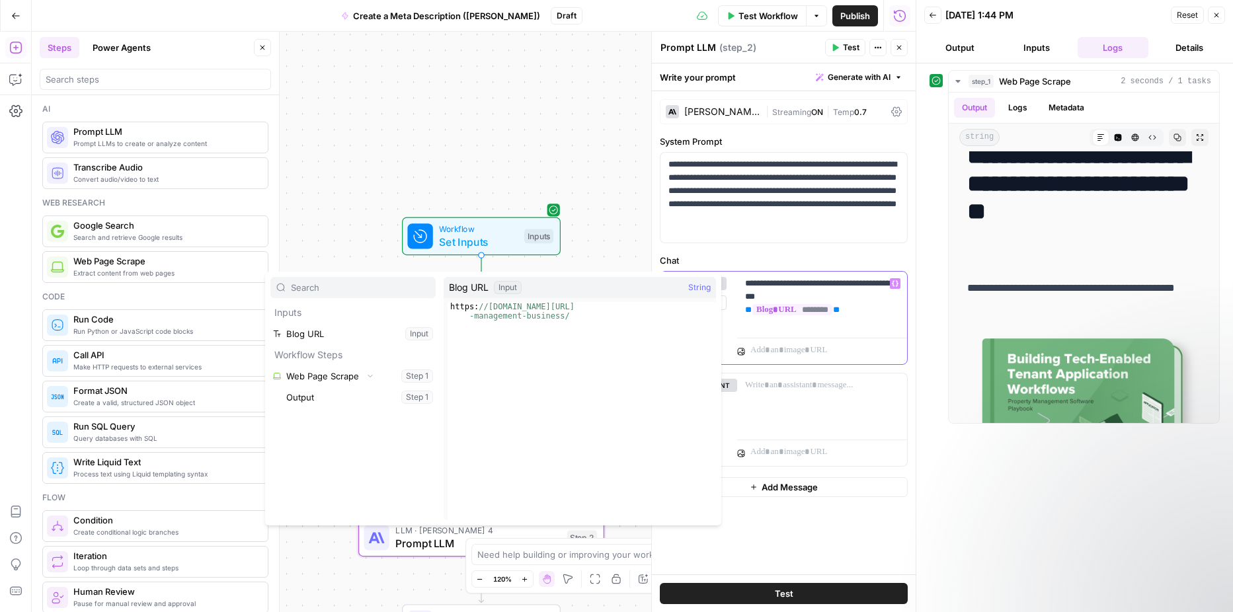
click at [779, 280] on p "**********" at bounding box center [822, 297] width 154 height 40
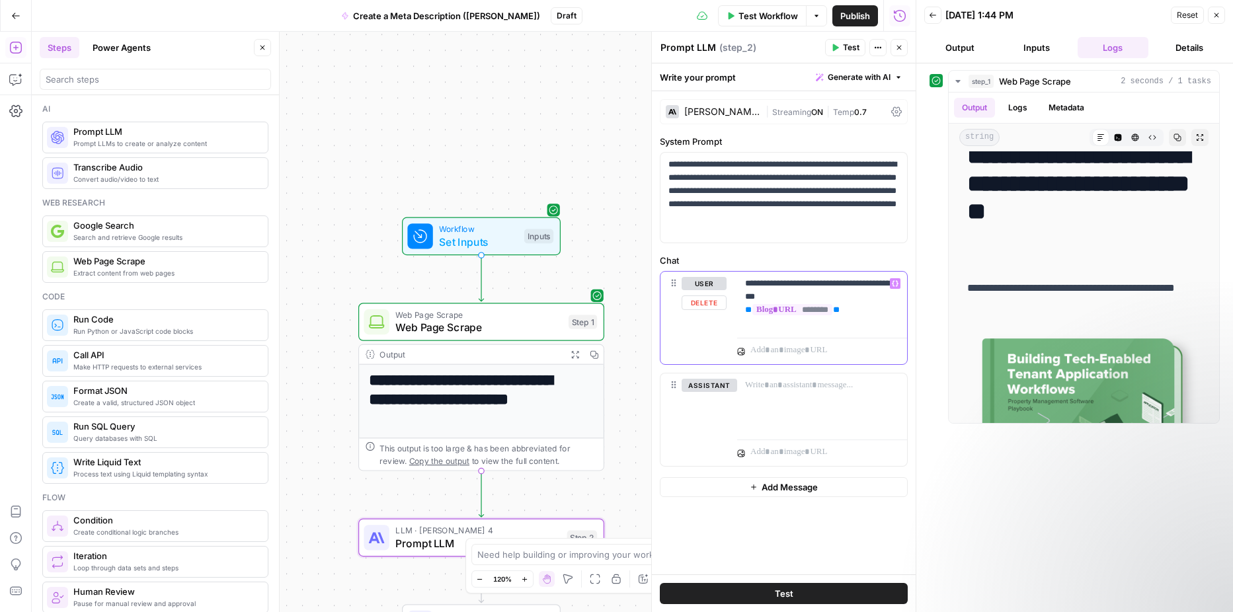
drag, startPoint x: 743, startPoint y: 310, endPoint x: 883, endPoint y: 304, distance: 139.6
click at [883, 304] on div "**********" at bounding box center [822, 302] width 170 height 61
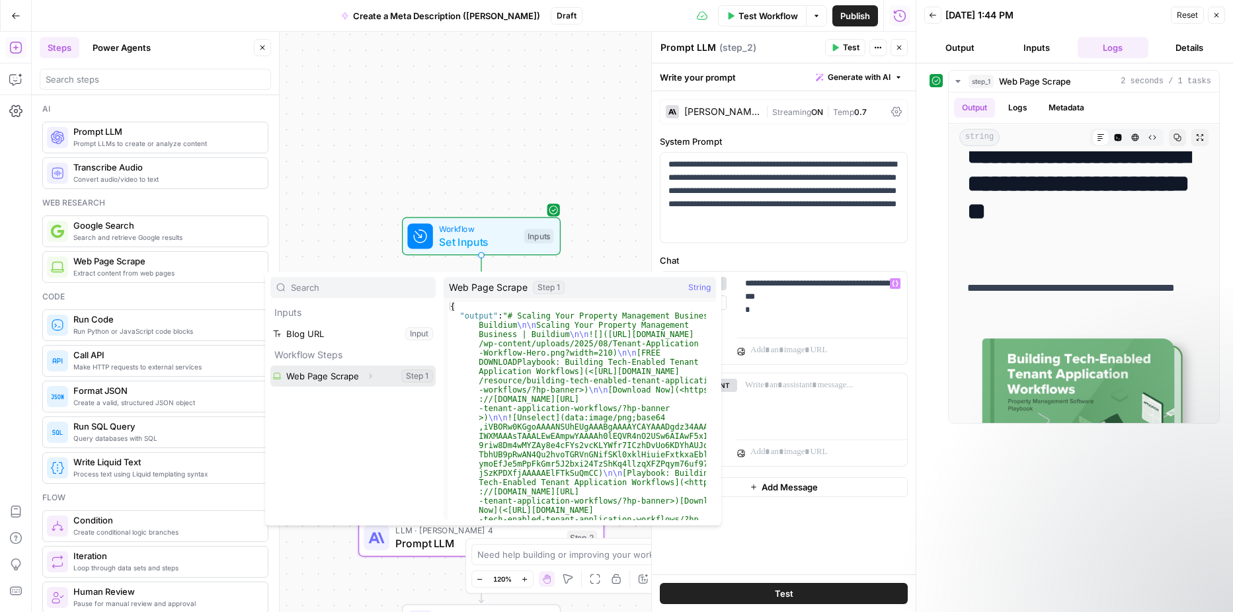
click at [354, 380] on button "Select variable Web Page Scrape" at bounding box center [352, 375] width 165 height 21
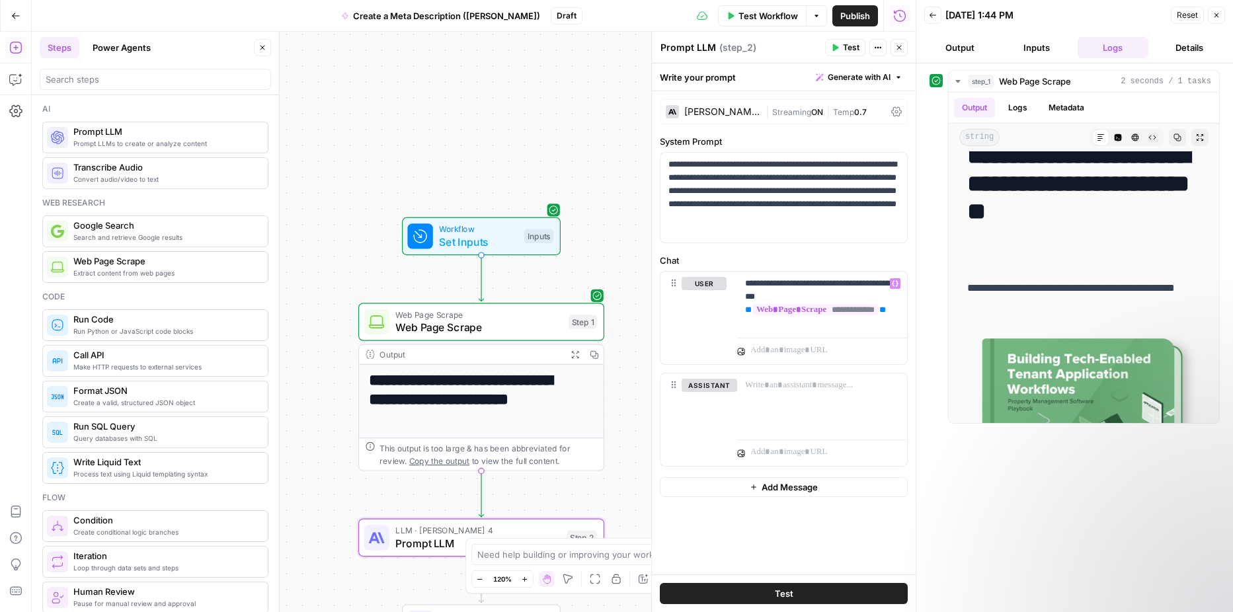
click at [771, 590] on button "Test" at bounding box center [784, 593] width 248 height 21
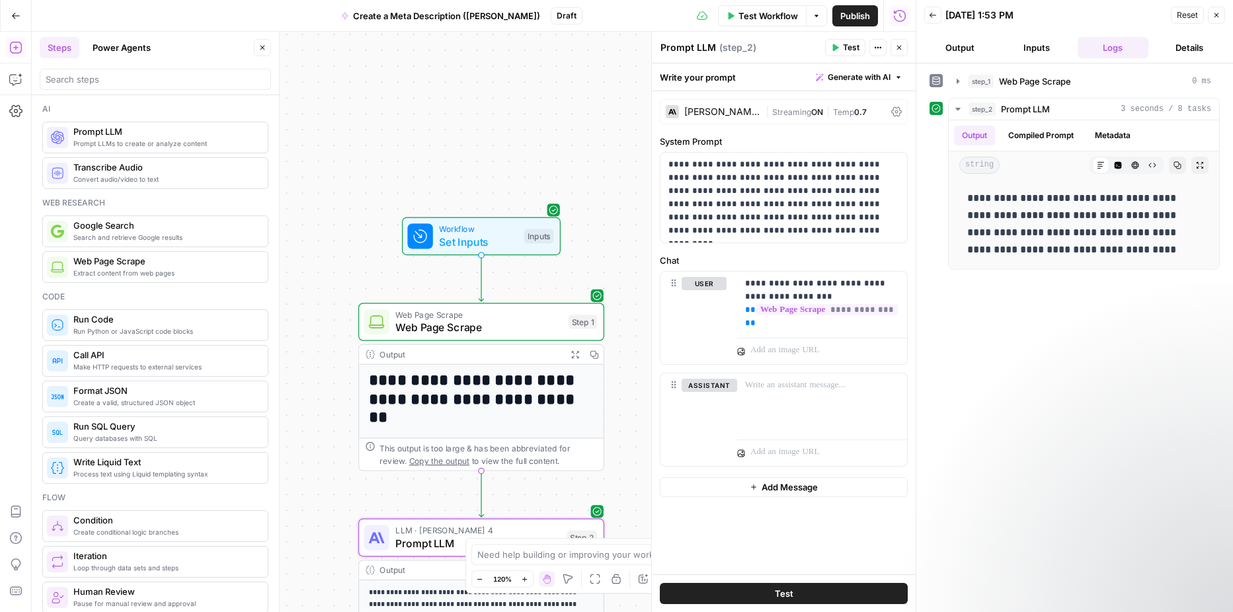
click at [771, 590] on button "Test" at bounding box center [784, 593] width 248 height 21
click at [897, 50] on icon "button" at bounding box center [899, 48] width 5 height 5
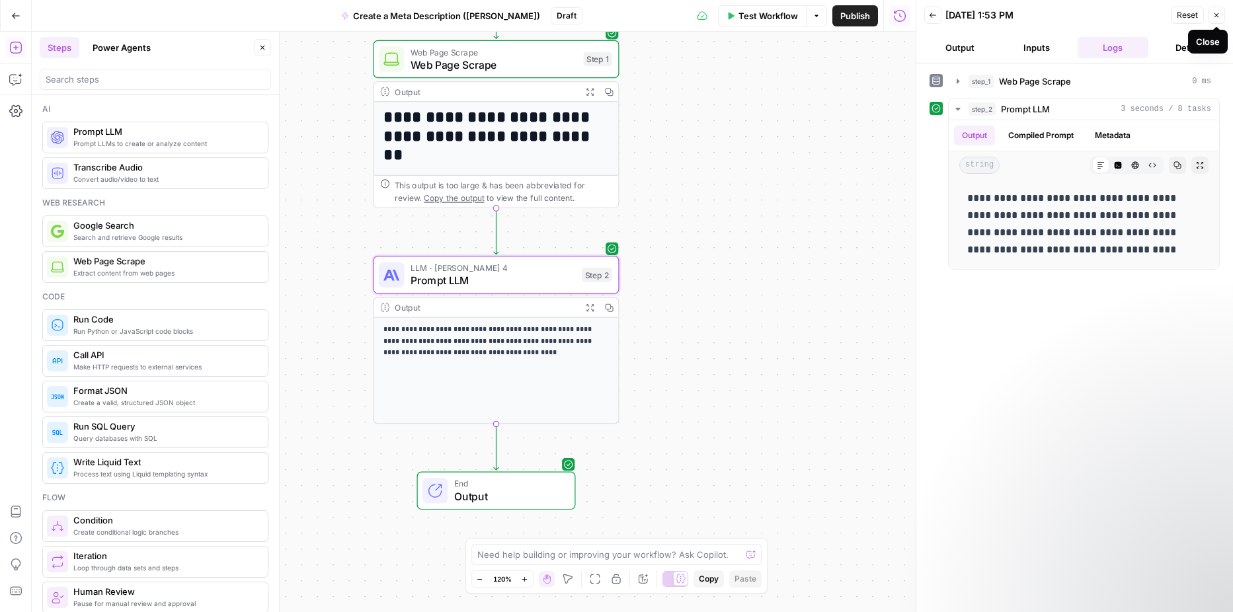
click at [1216, 13] on icon "button" at bounding box center [1216, 15] width 8 height 8
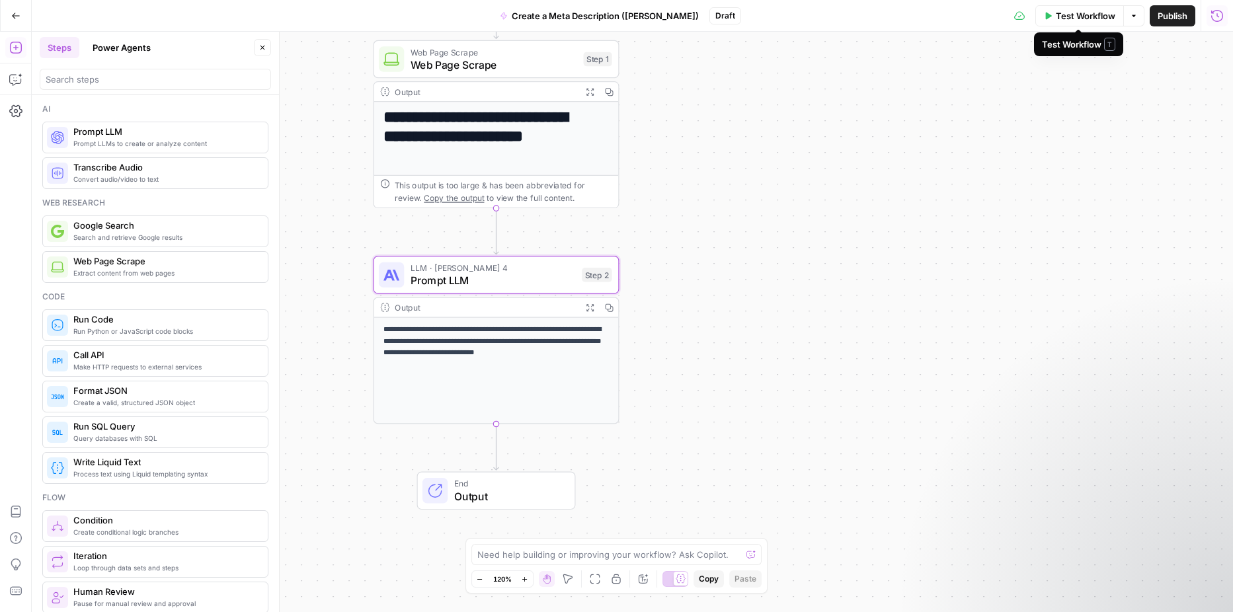
click at [1062, 19] on span "Test Workflow" at bounding box center [1084, 15] width 59 height 13
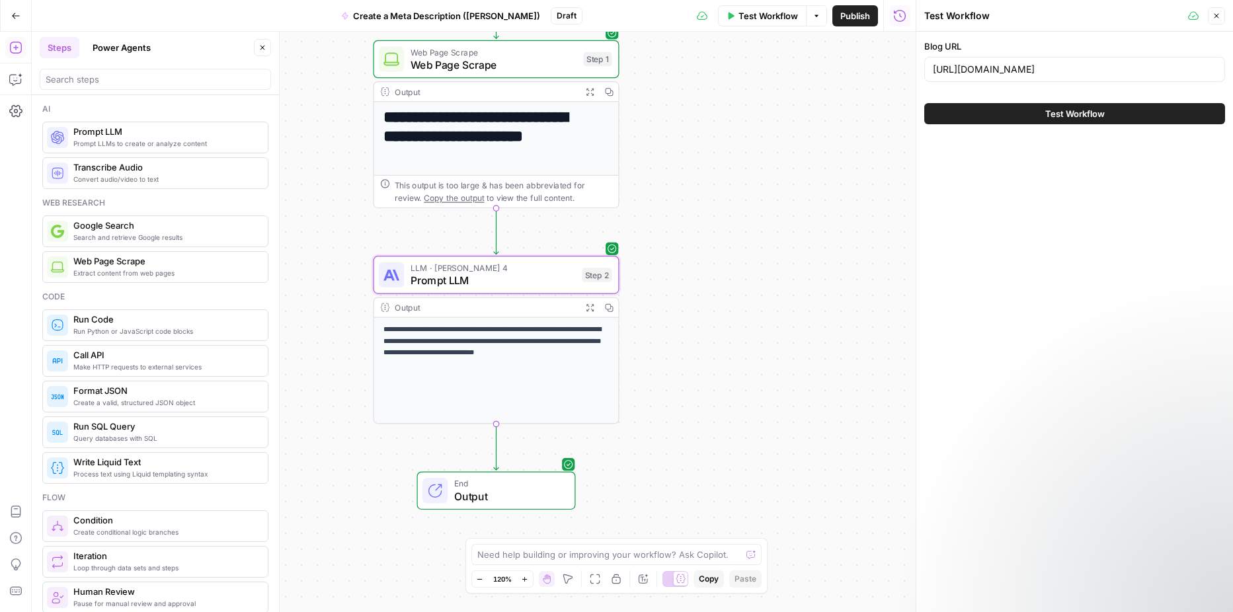
click at [1065, 112] on span "Test Workflow" at bounding box center [1074, 113] width 59 height 13
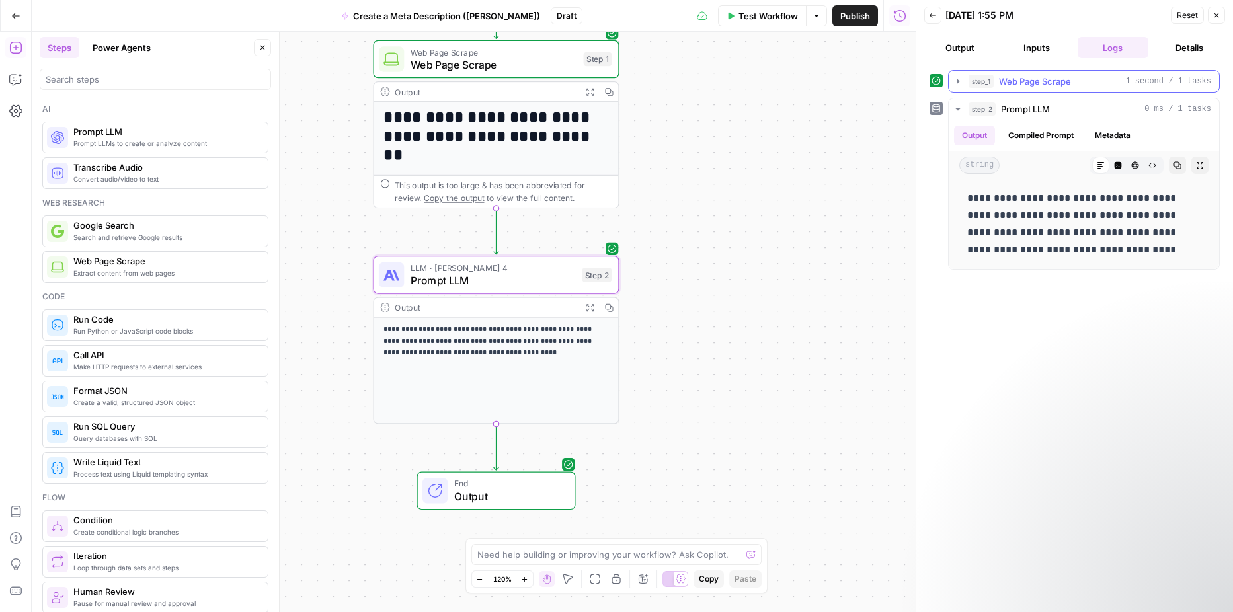
click at [956, 81] on icon "button" at bounding box center [957, 81] width 3 height 5
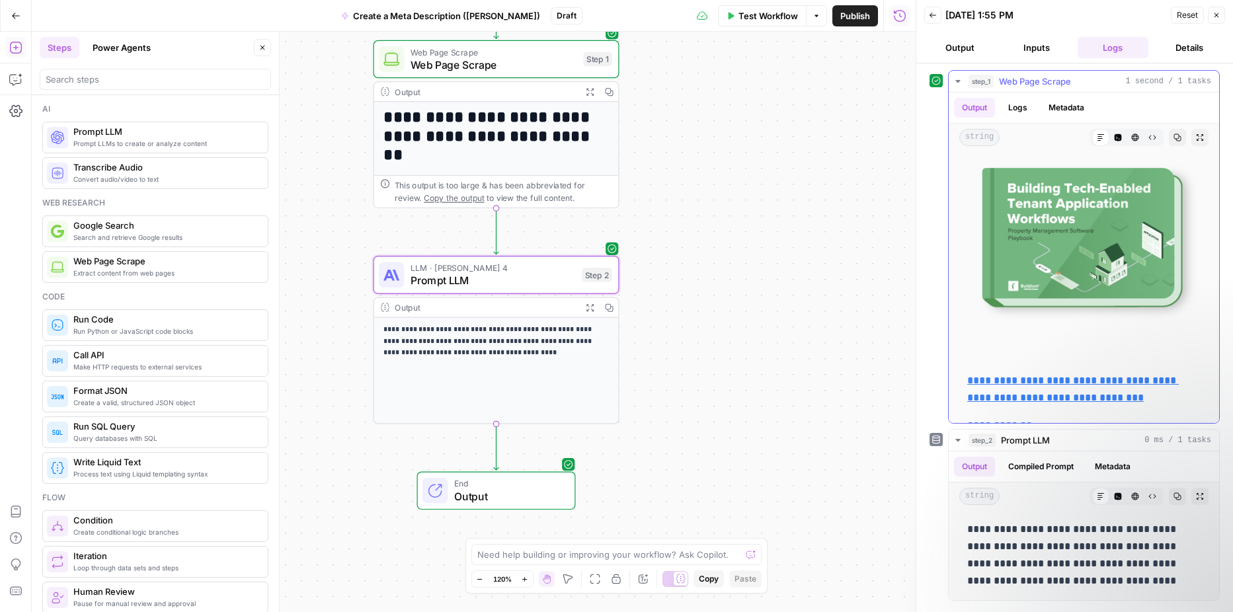
scroll to position [193, 0]
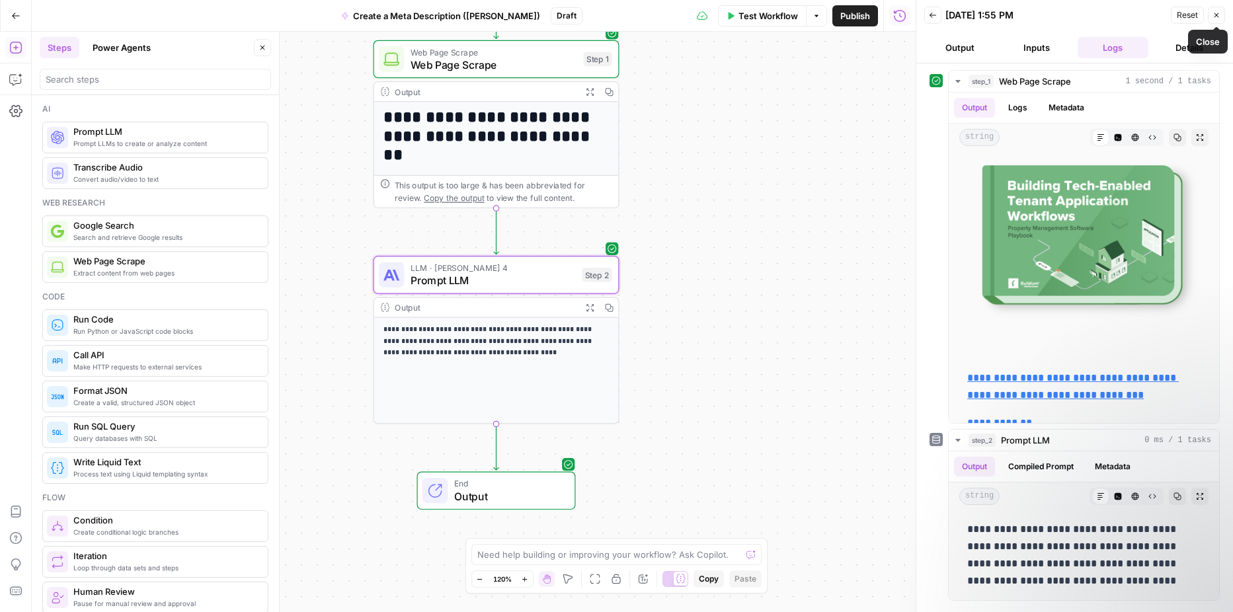
click at [1214, 15] on icon "button" at bounding box center [1216, 15] width 8 height 8
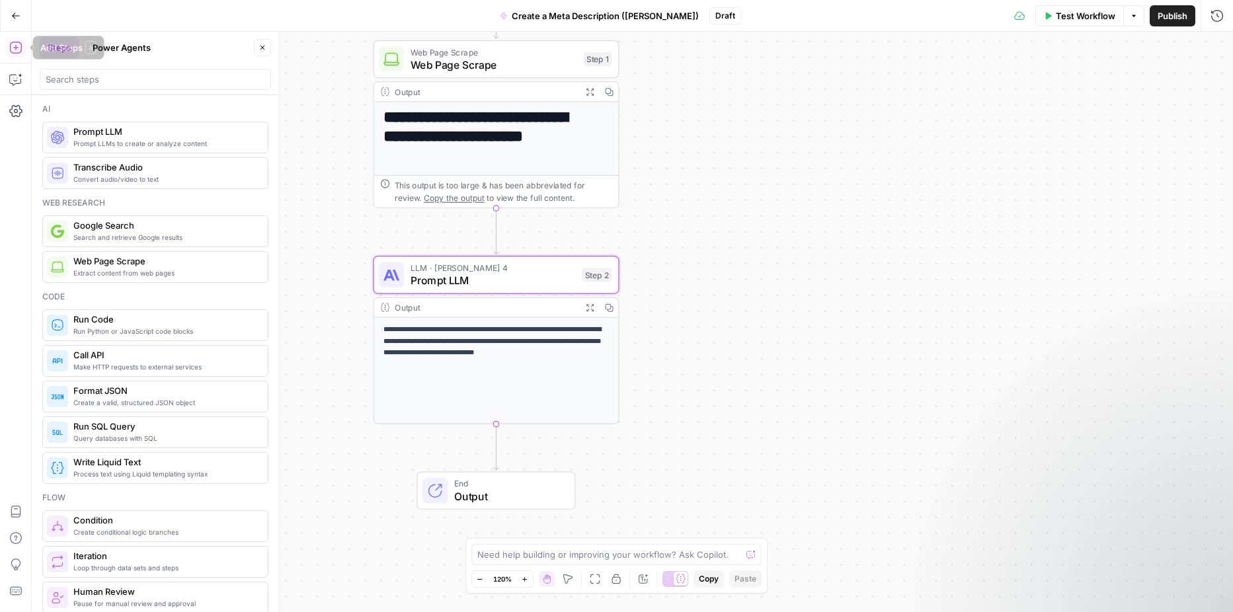
click at [15, 52] on icon "button" at bounding box center [15, 47] width 13 height 13
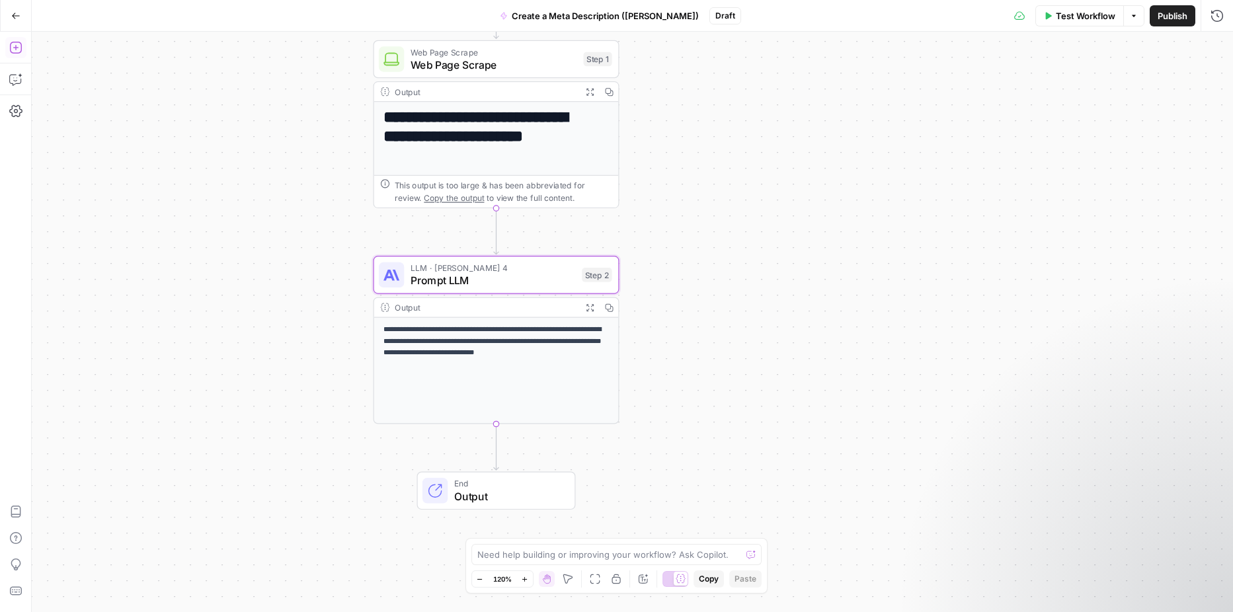
click at [15, 52] on icon "button" at bounding box center [15, 47] width 13 height 13
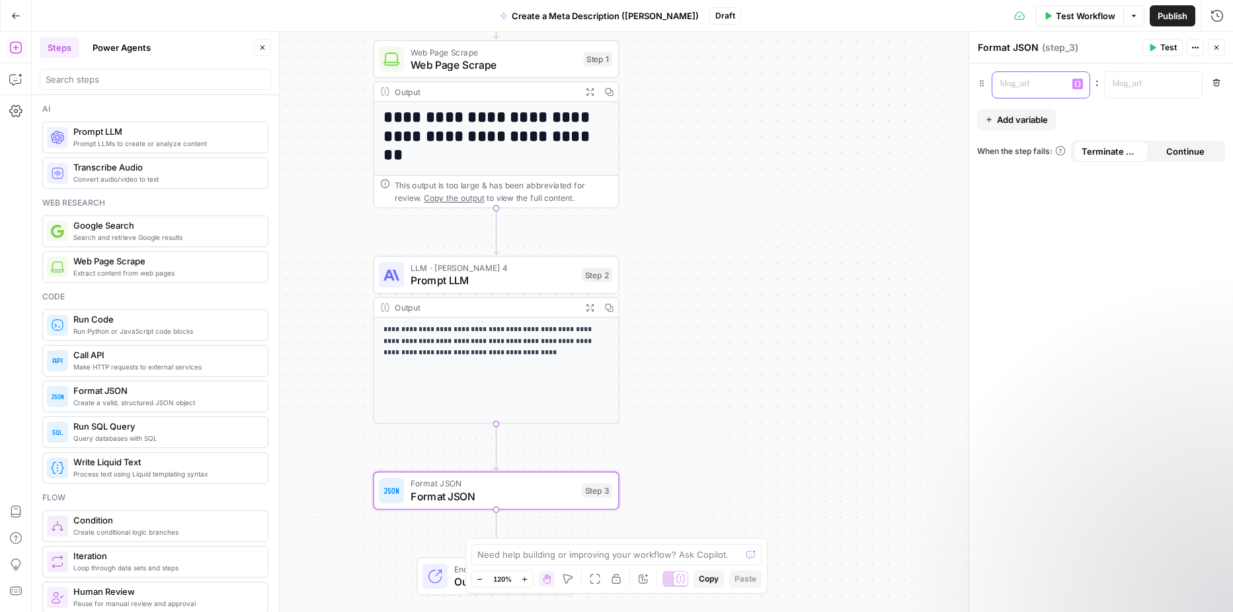
click at [1010, 93] on div at bounding box center [1030, 85] width 76 height 26
click at [1145, 90] on p at bounding box center [1142, 83] width 60 height 13
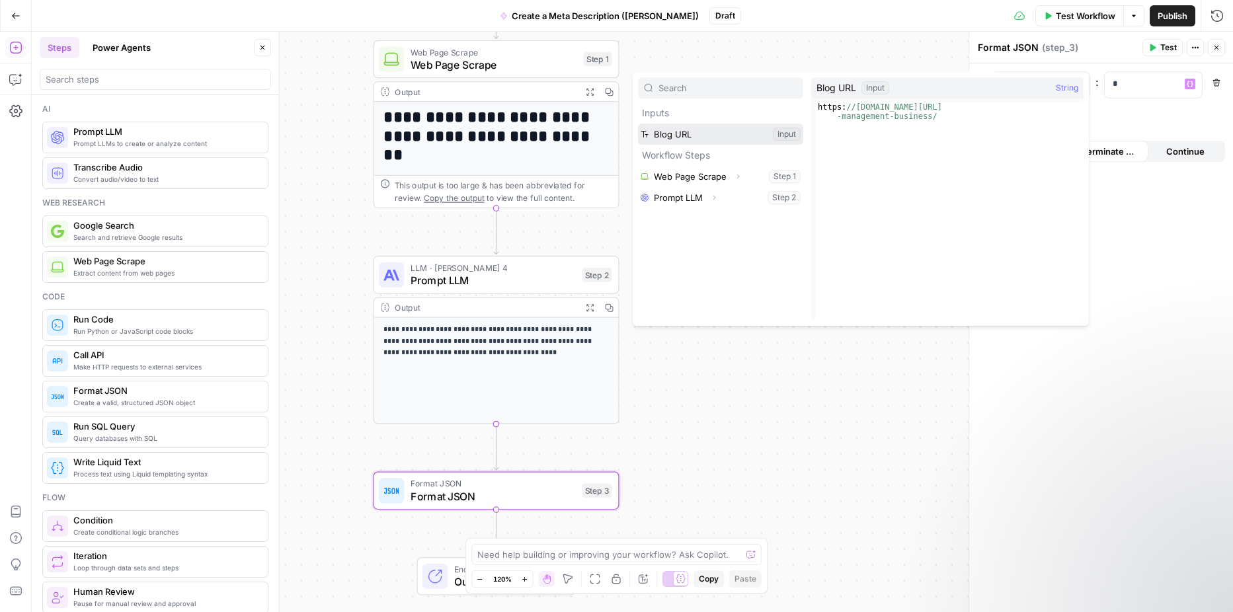
click at [730, 127] on button "Select variable Blog URL" at bounding box center [720, 134] width 165 height 21
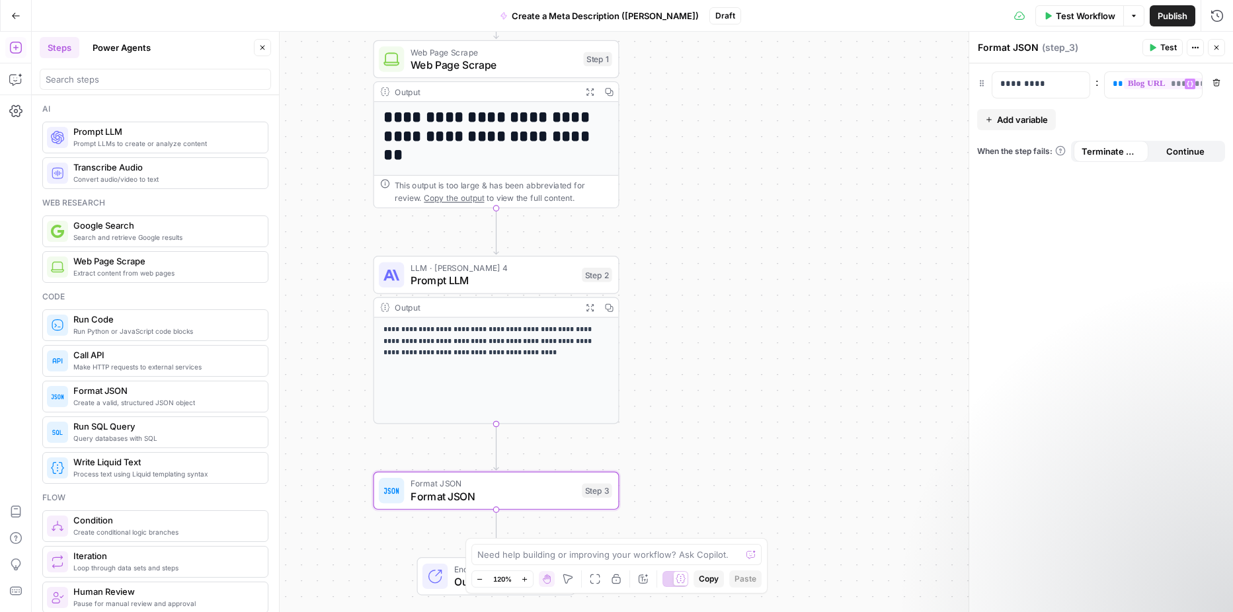
click at [1007, 123] on span "Add variable" at bounding box center [1022, 119] width 51 height 13
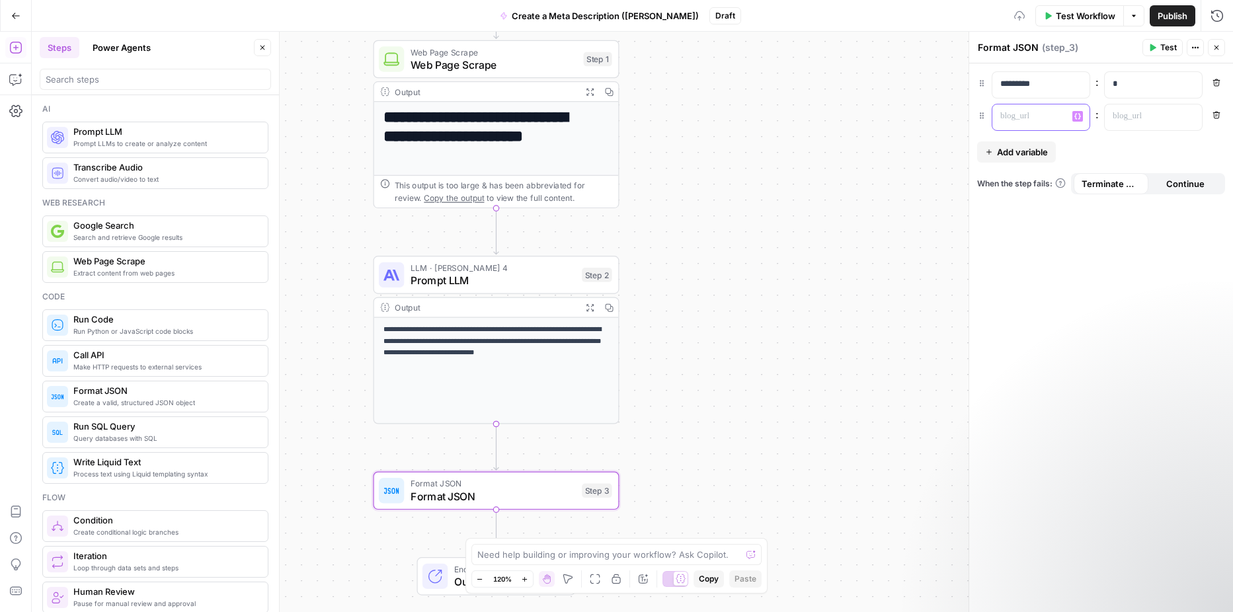
click at [1007, 123] on div at bounding box center [1030, 117] width 76 height 26
click at [1188, 117] on icon "button" at bounding box center [1189, 116] width 7 height 7
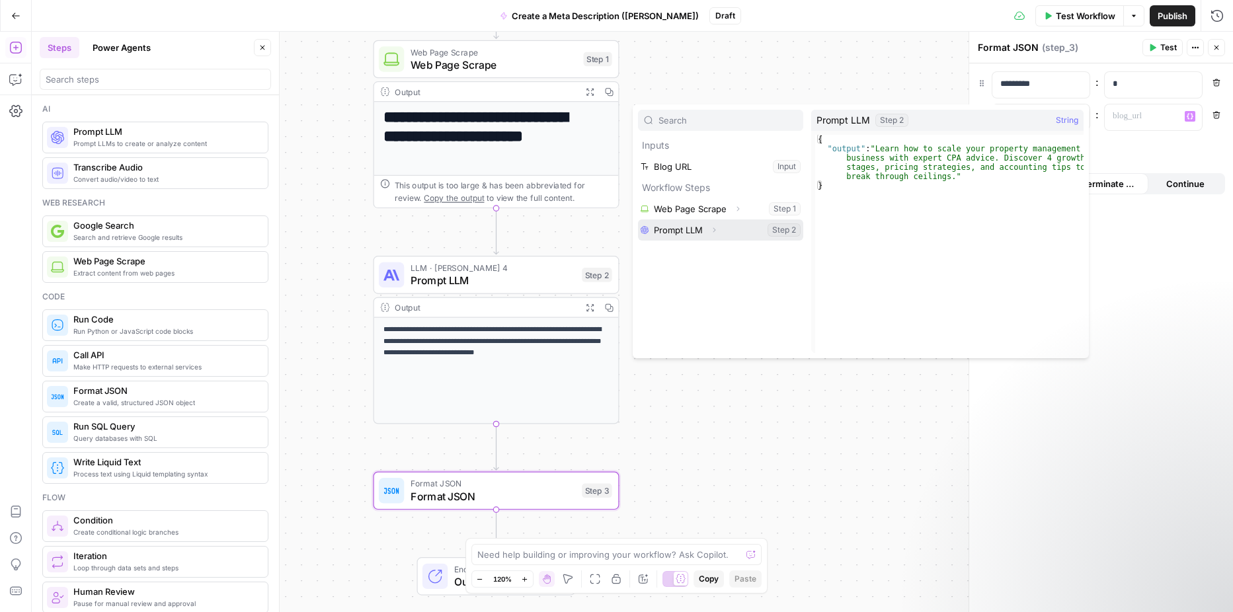
click at [751, 233] on button "Select variable Prompt LLM" at bounding box center [720, 229] width 165 height 21
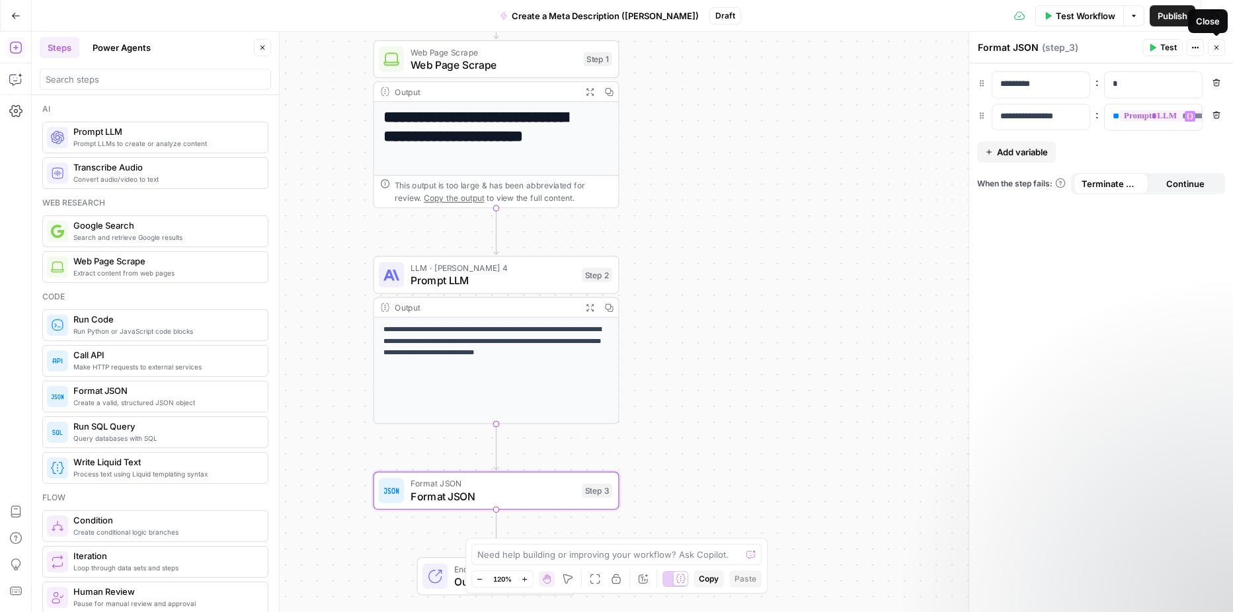
click at [1215, 46] on icon "button" at bounding box center [1216, 48] width 8 height 8
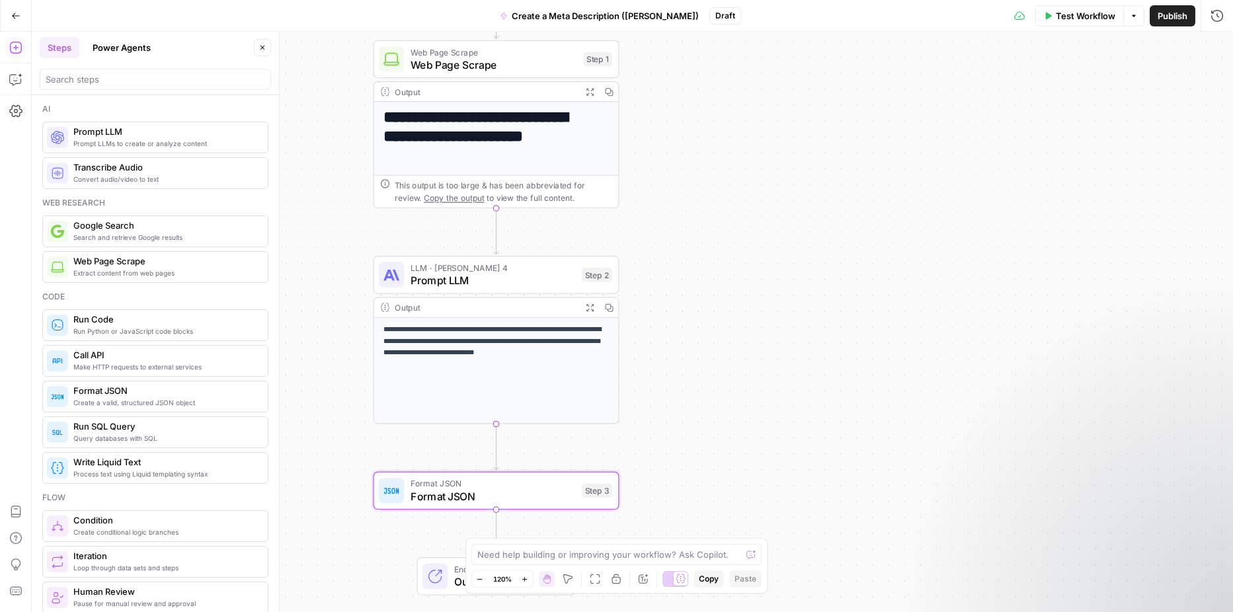
click at [1059, 18] on span "Test Workflow" at bounding box center [1084, 15] width 59 height 13
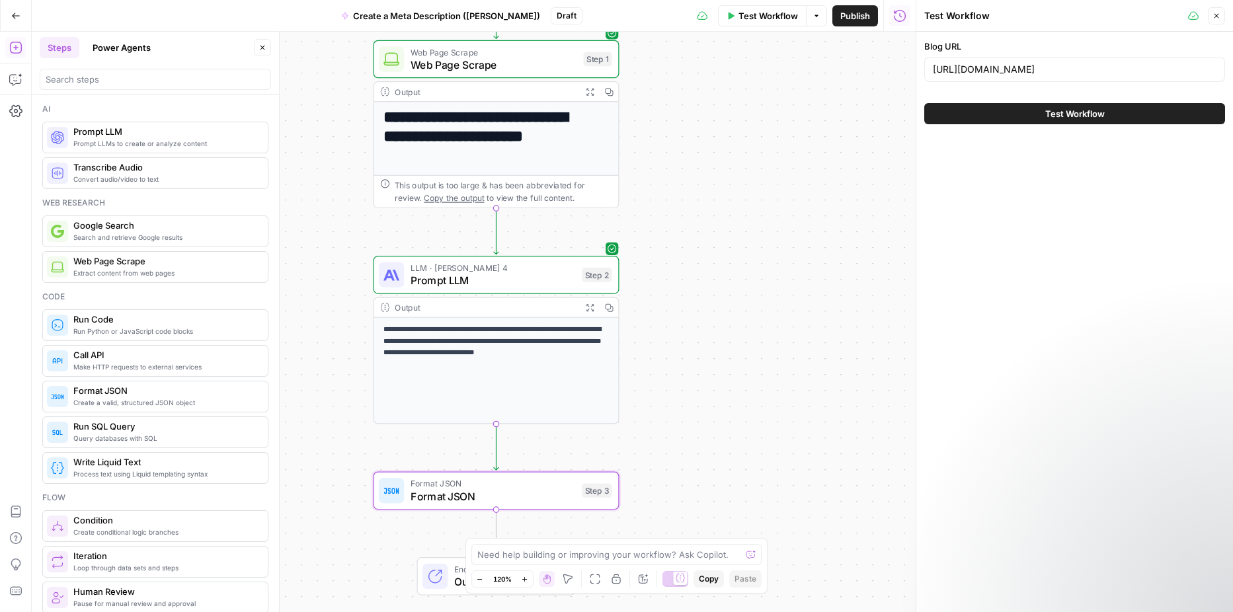
click at [1061, 117] on span "Test Workflow" at bounding box center [1074, 113] width 59 height 13
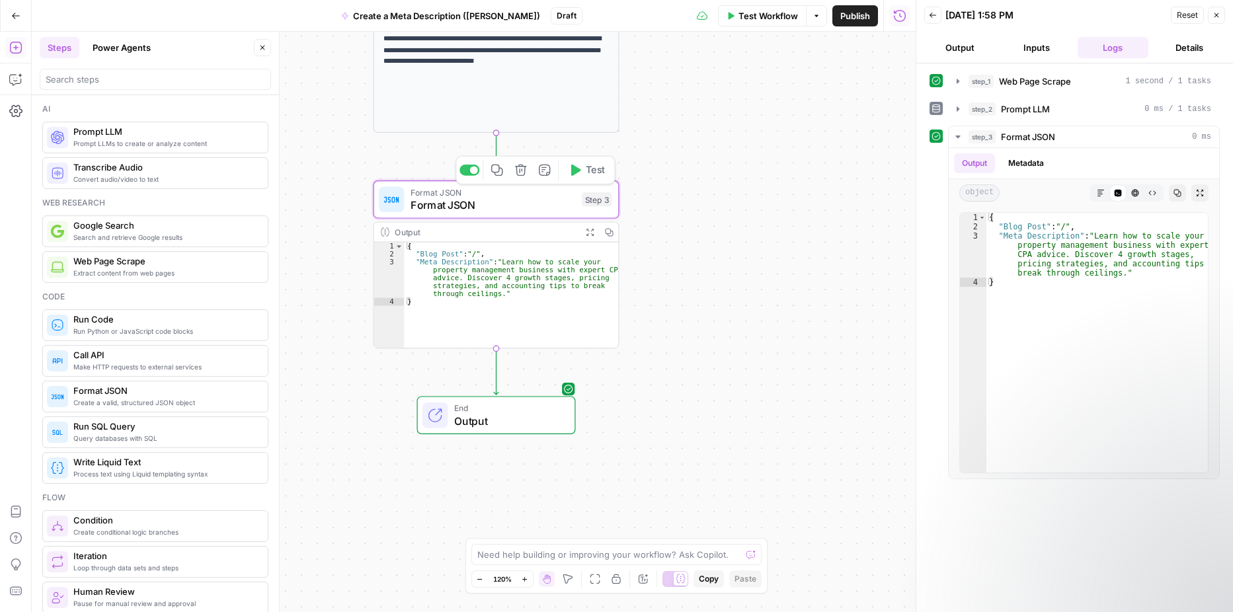
click at [461, 201] on span "Format JSON" at bounding box center [492, 205] width 165 height 16
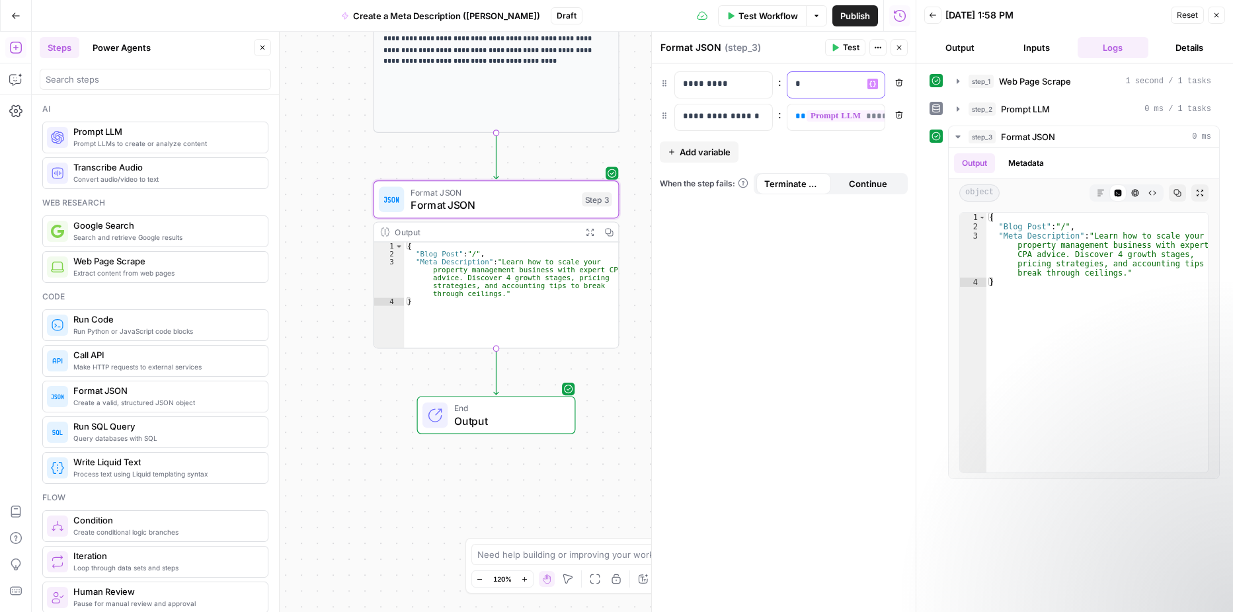
click at [804, 85] on p "*" at bounding box center [825, 83] width 60 height 13
click at [867, 85] on button "Variables Menu" at bounding box center [872, 84] width 11 height 11
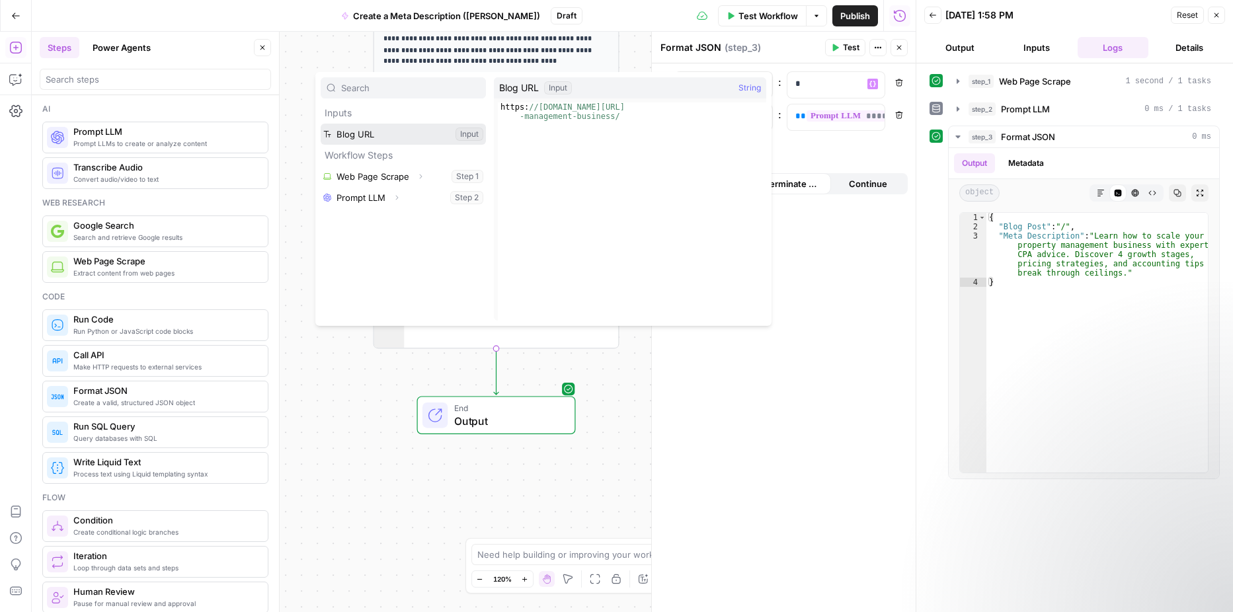
click at [412, 132] on button "Select variable Blog URL" at bounding box center [403, 134] width 165 height 21
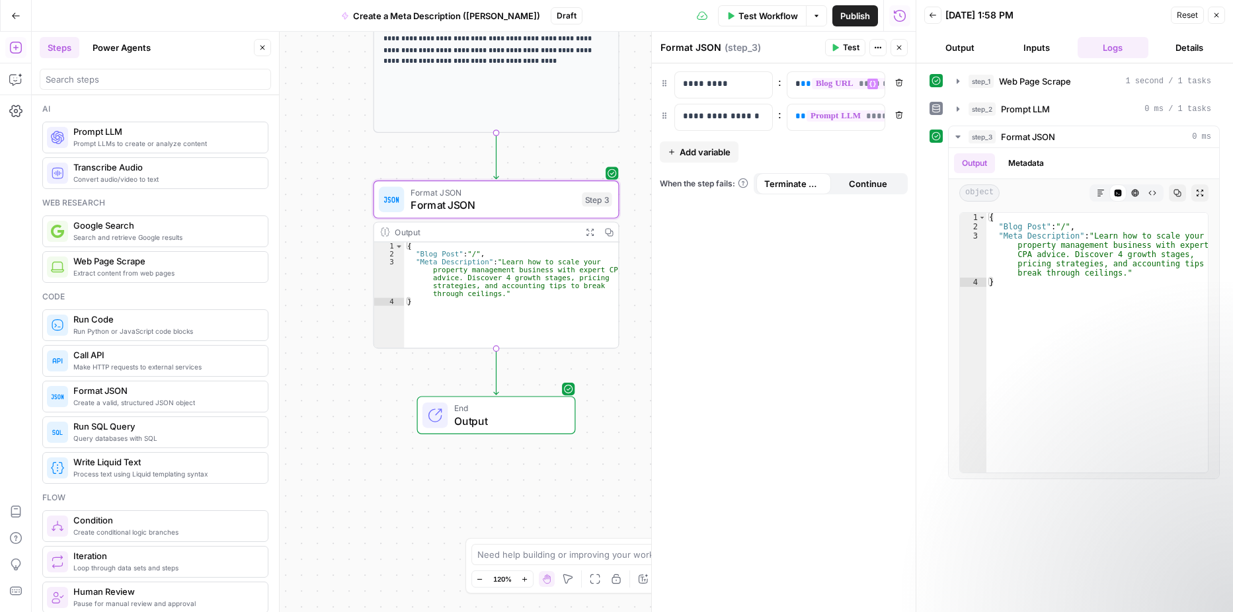
click at [903, 47] on button "Close" at bounding box center [898, 47] width 17 height 17
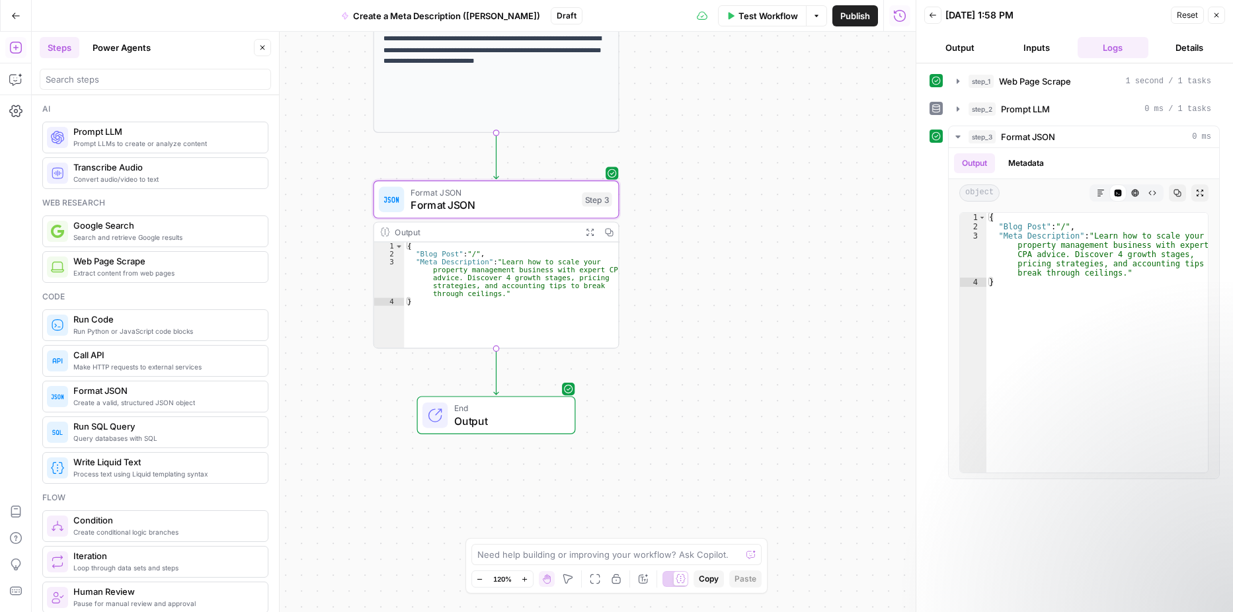
click at [761, 19] on span "Test Workflow" at bounding box center [767, 15] width 59 height 13
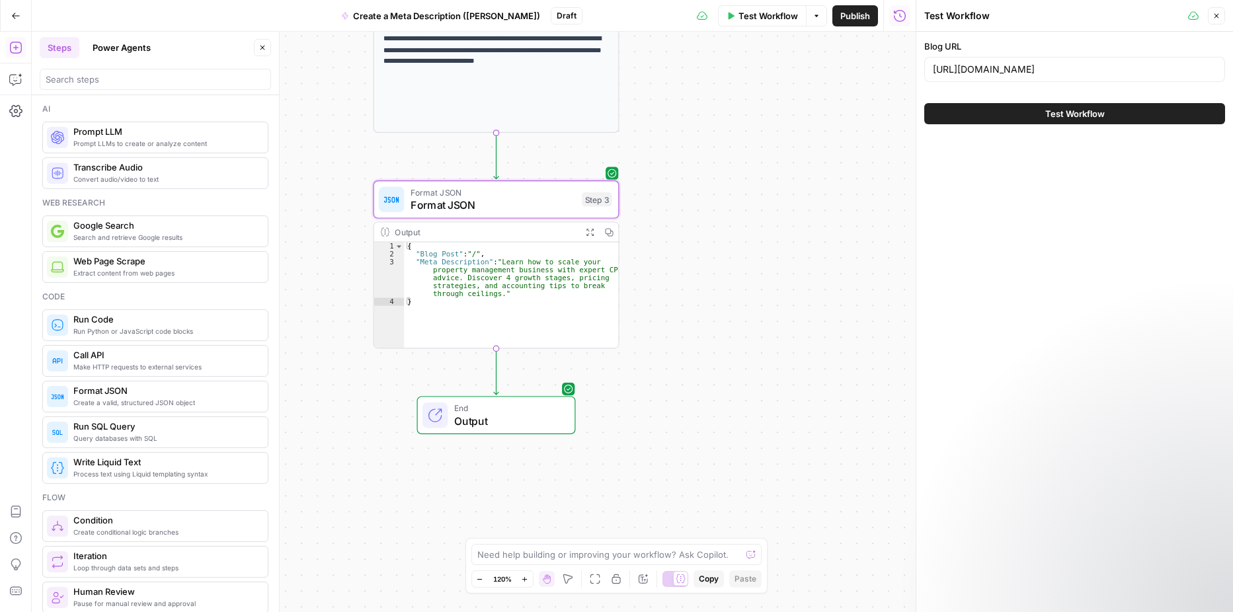
click at [993, 110] on button "Test Workflow" at bounding box center [1074, 113] width 301 height 21
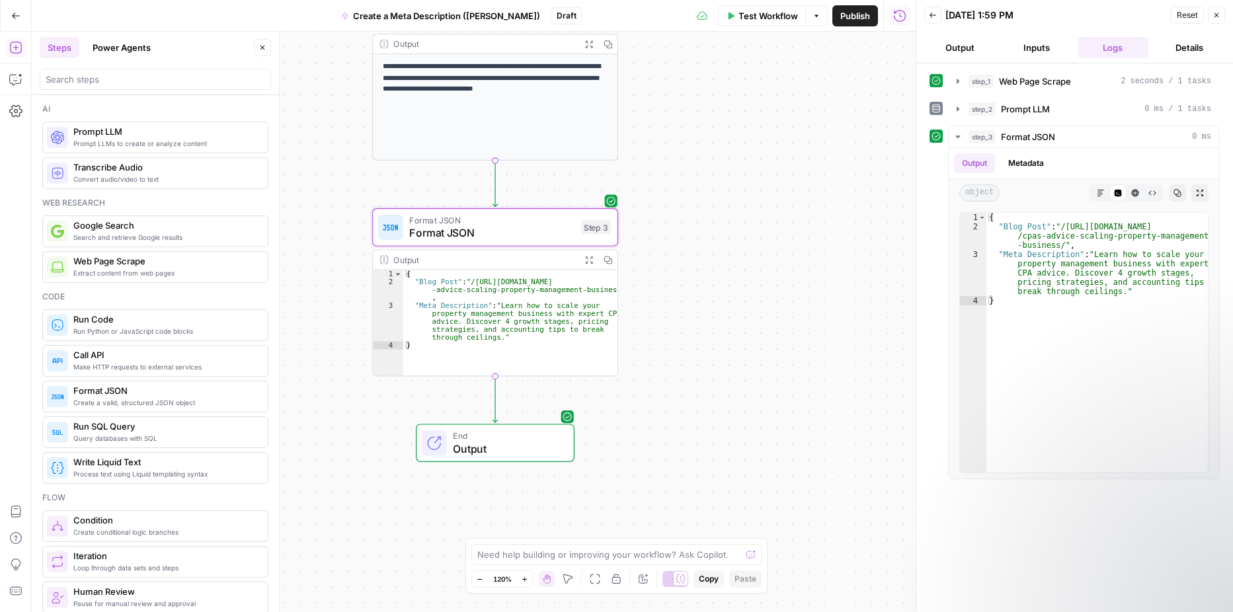
click at [844, 23] on button "Publish" at bounding box center [855, 15] width 46 height 21
